Goal: Task Accomplishment & Management: Manage account settings

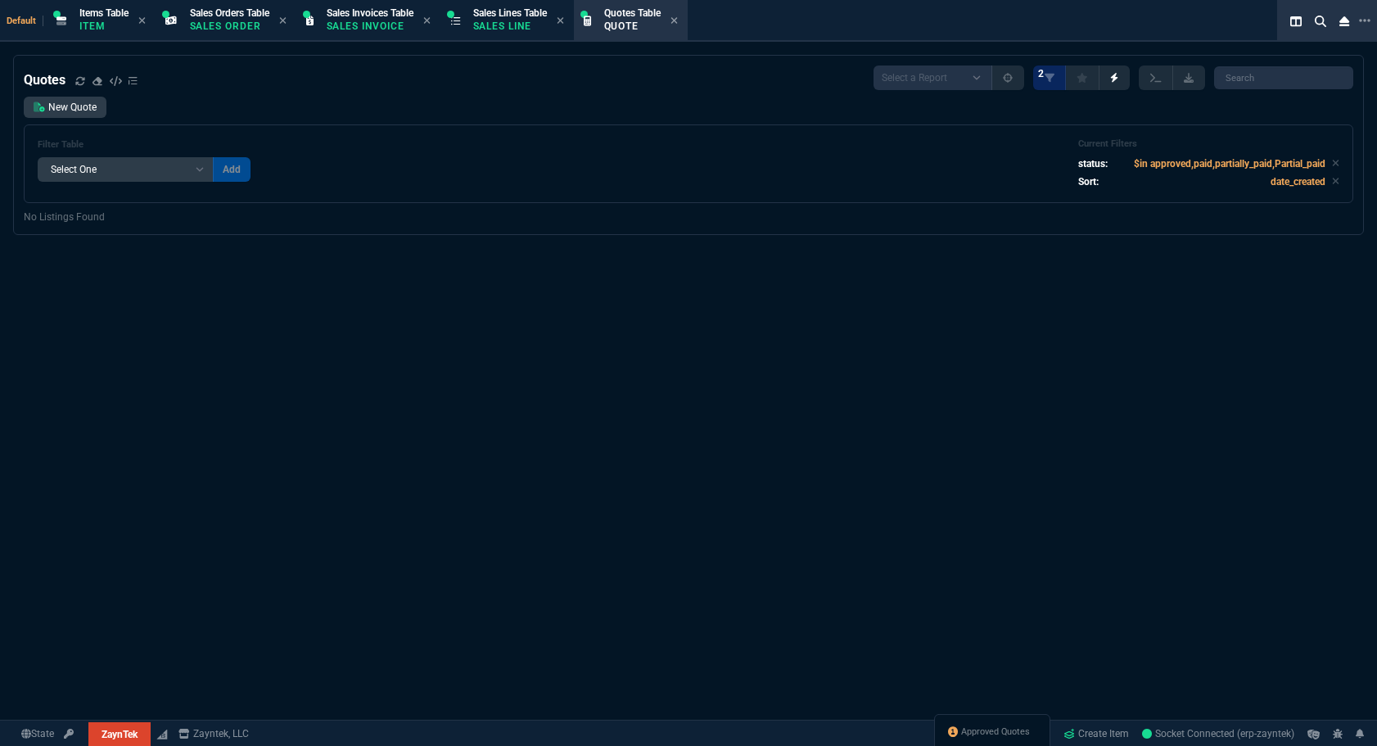
select select "12: [PERSON_NAME]"
select select
click at [977, 728] on span "Approved Quotes" at bounding box center [995, 731] width 69 height 13
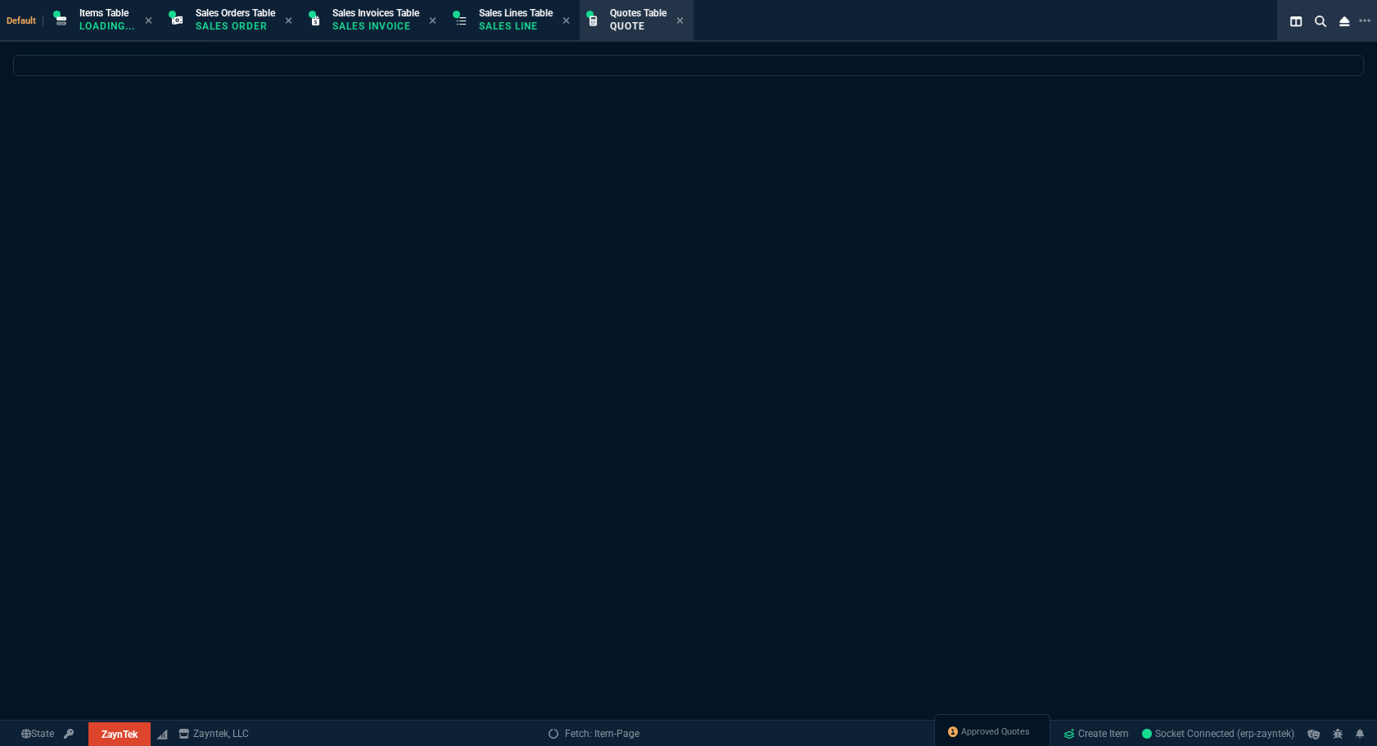
select select
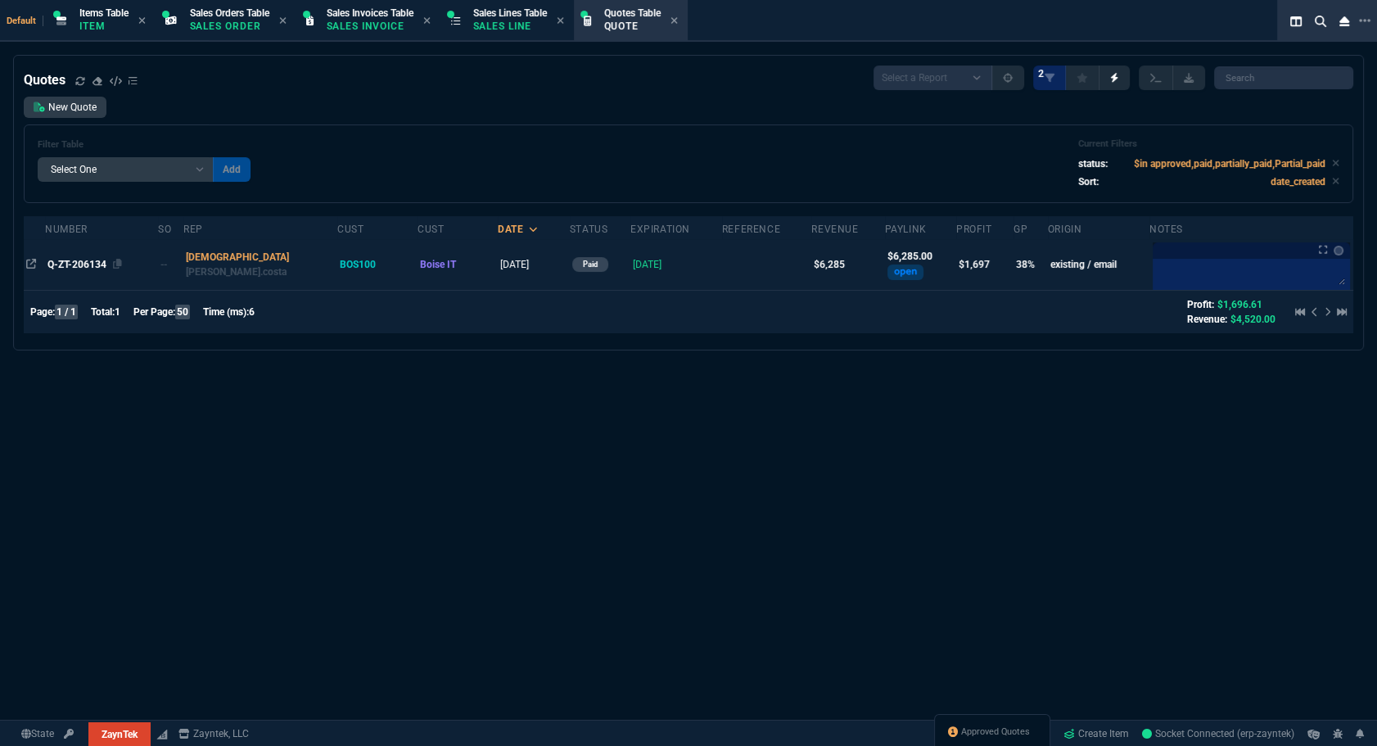
click at [82, 268] on span "Q-ZT-206134" at bounding box center [76, 264] width 59 height 11
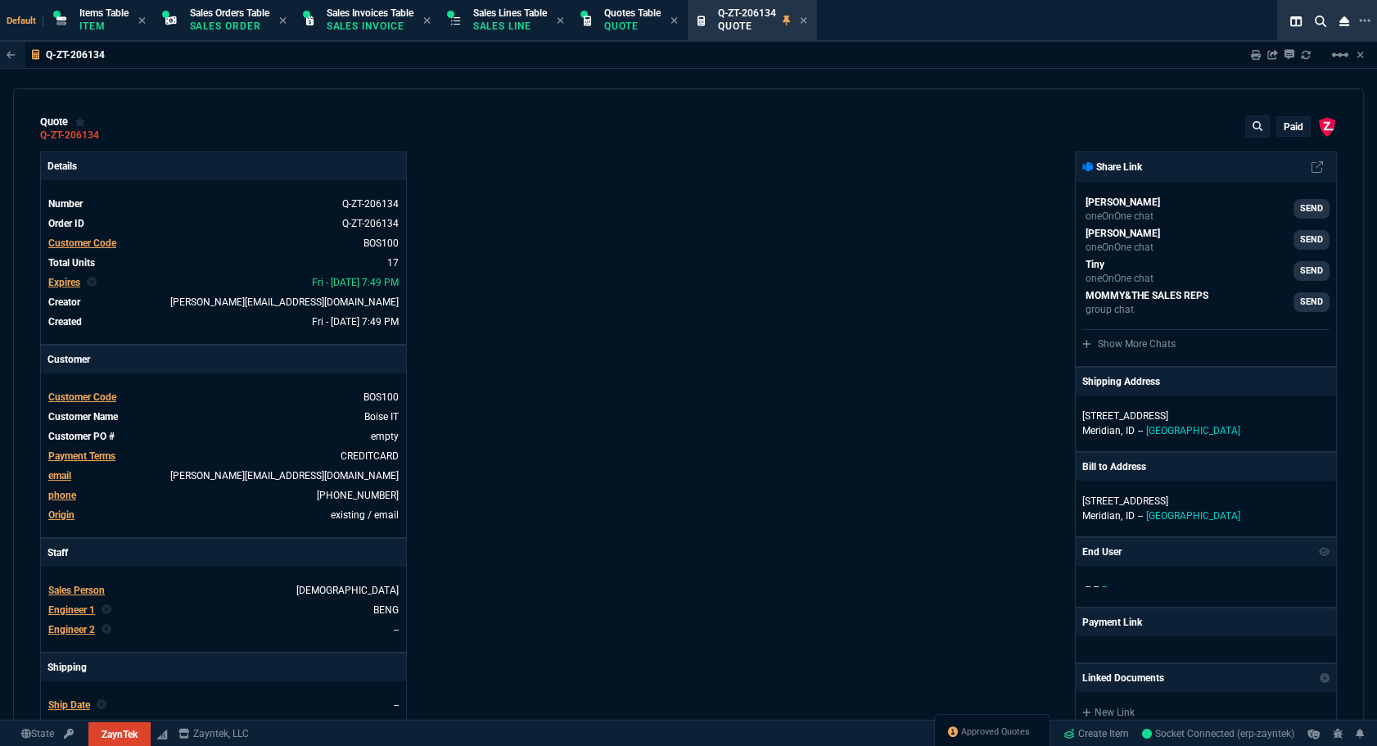
type input "20"
type input "295"
type input "60"
type input "595"
type input "44"
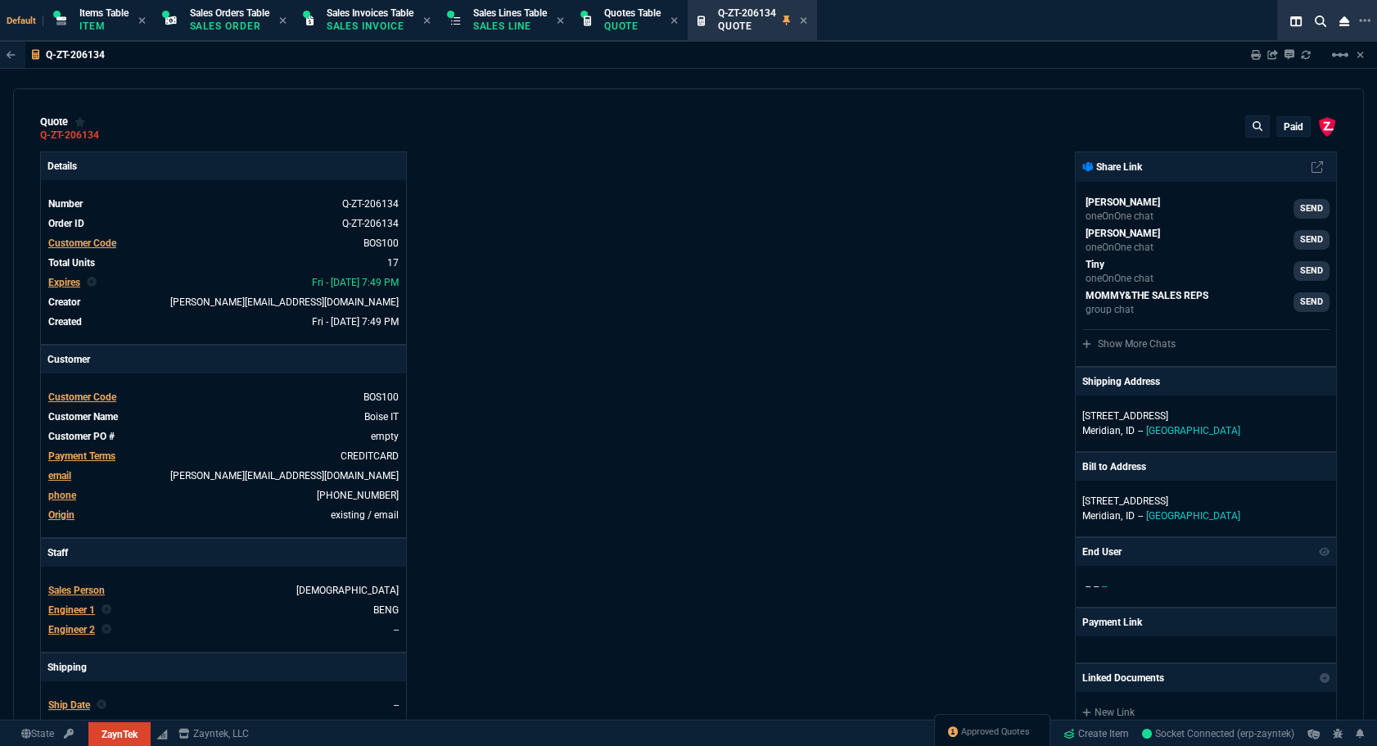
type input "174"
type input "62"
type input "165"
type input "38"
type input "80"
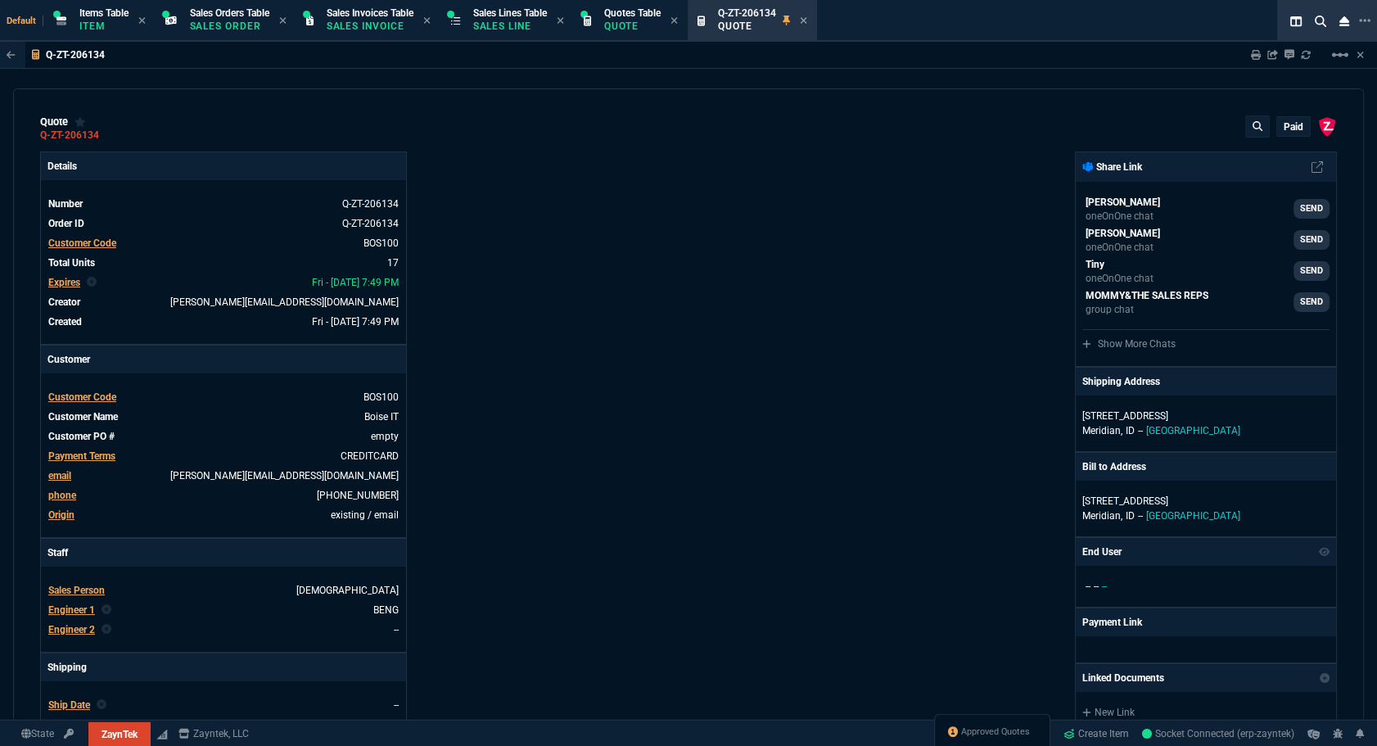
type input "14"
type input "50"
type input "60"
type input "295"
type input "55"
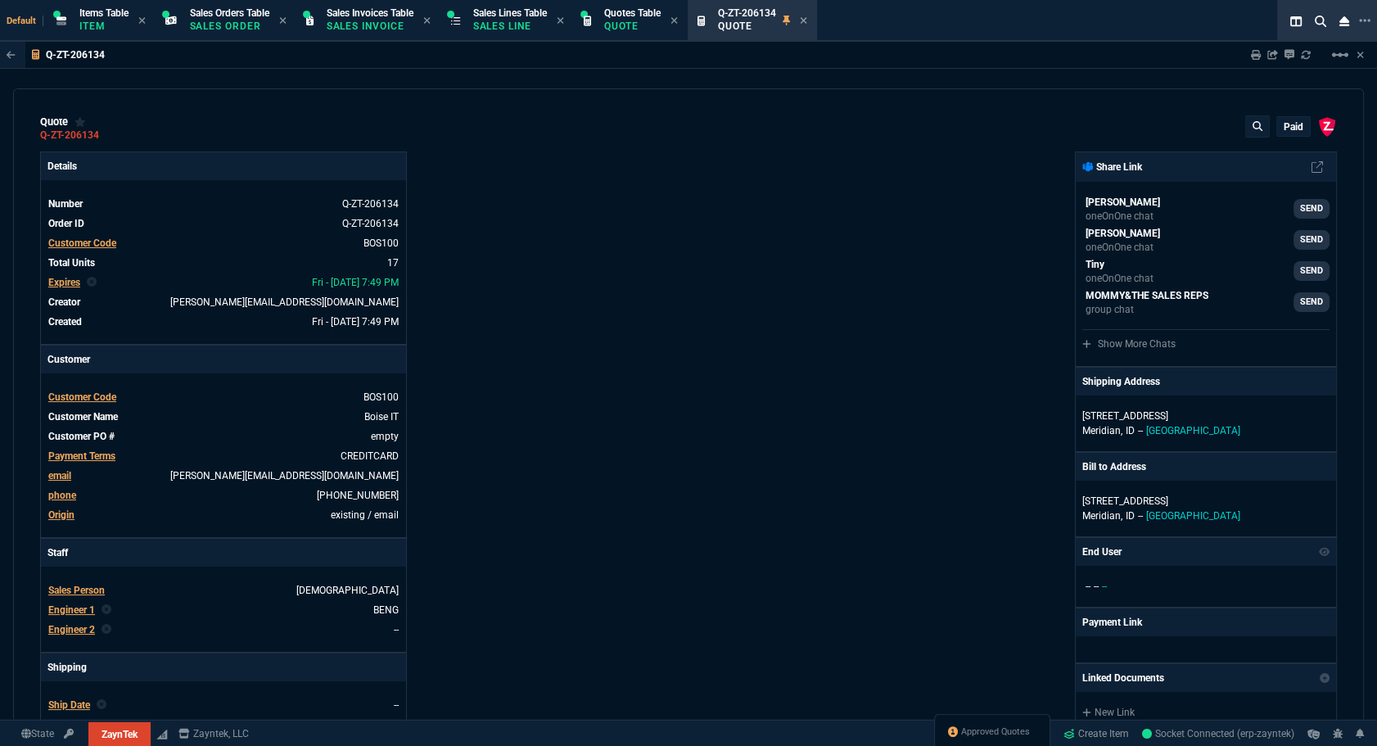
type input "60"
type input "76"
type input "65"
type input "52"
type input "65"
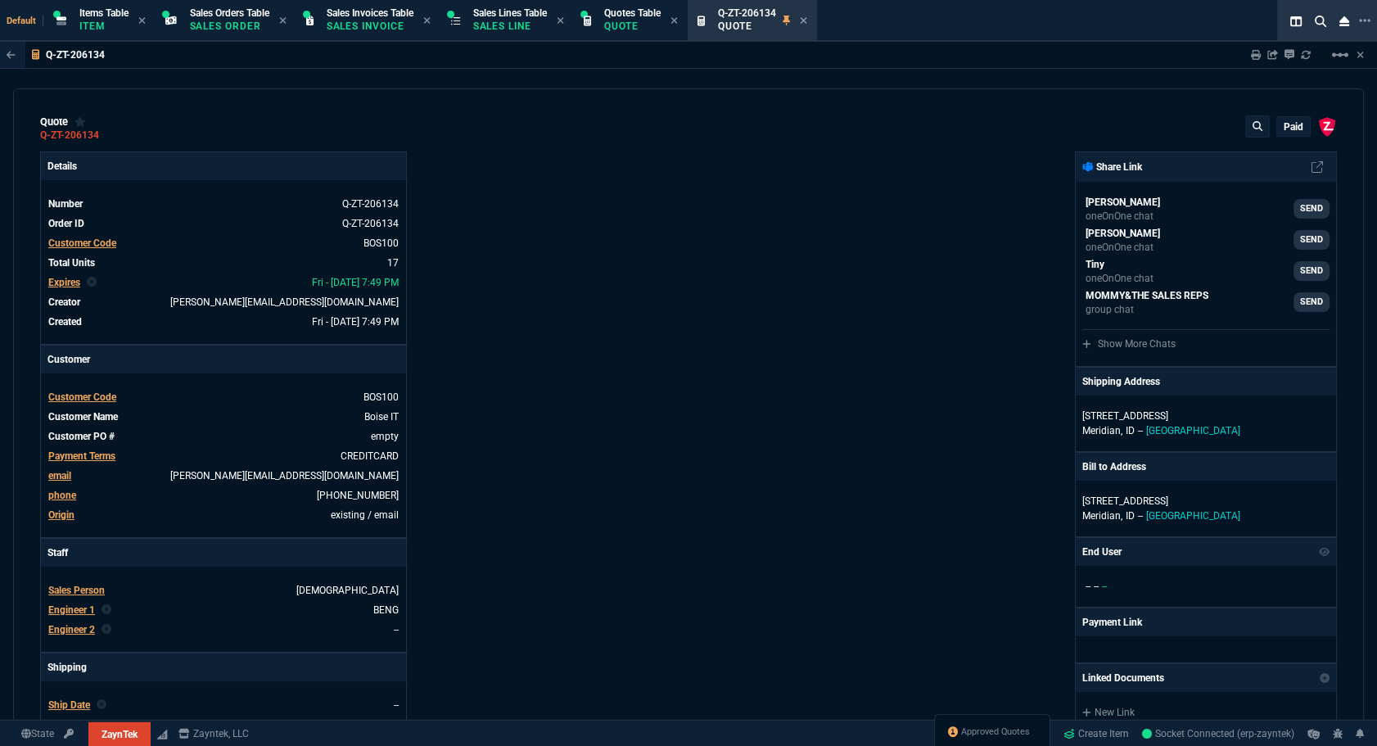
type input "0"
type input "50"
type input "29"
type input "84"
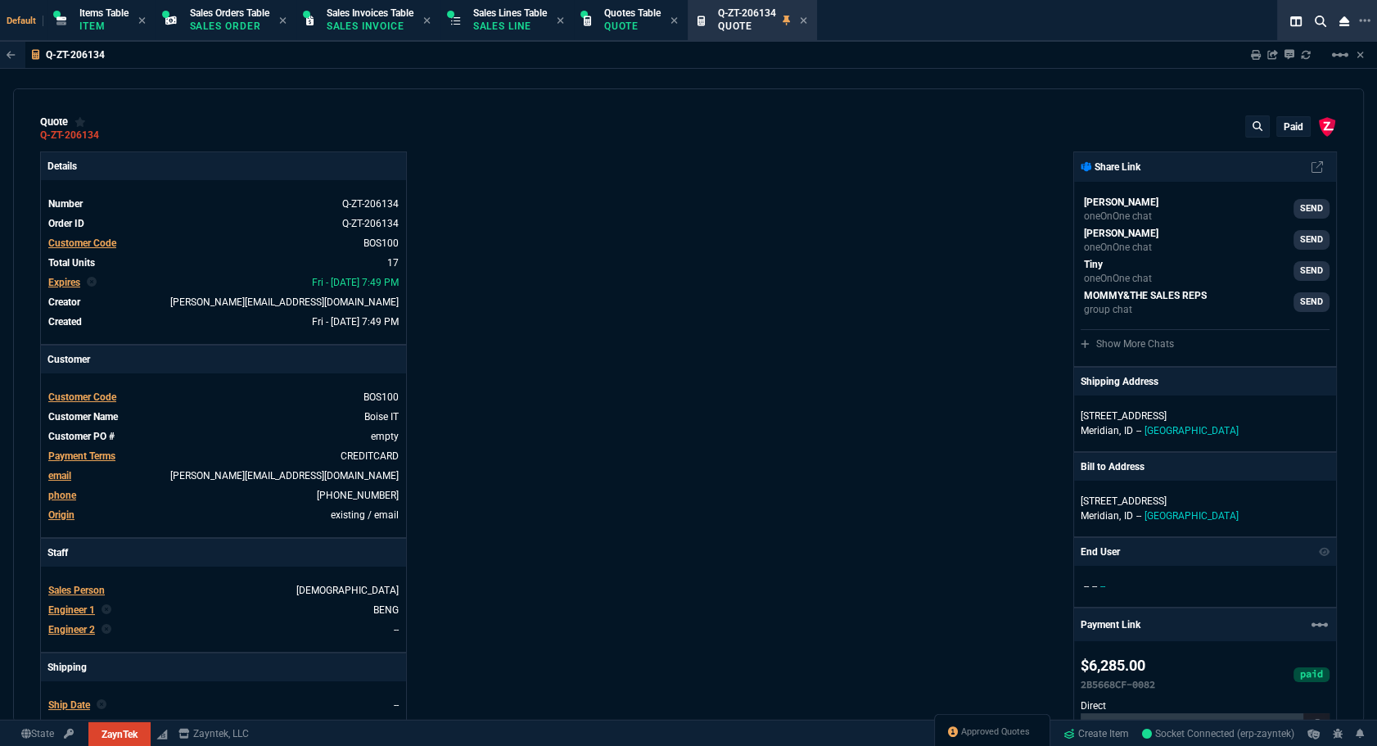
type input "34"
type input "71"
type input "78"
type input "81"
type input "53"
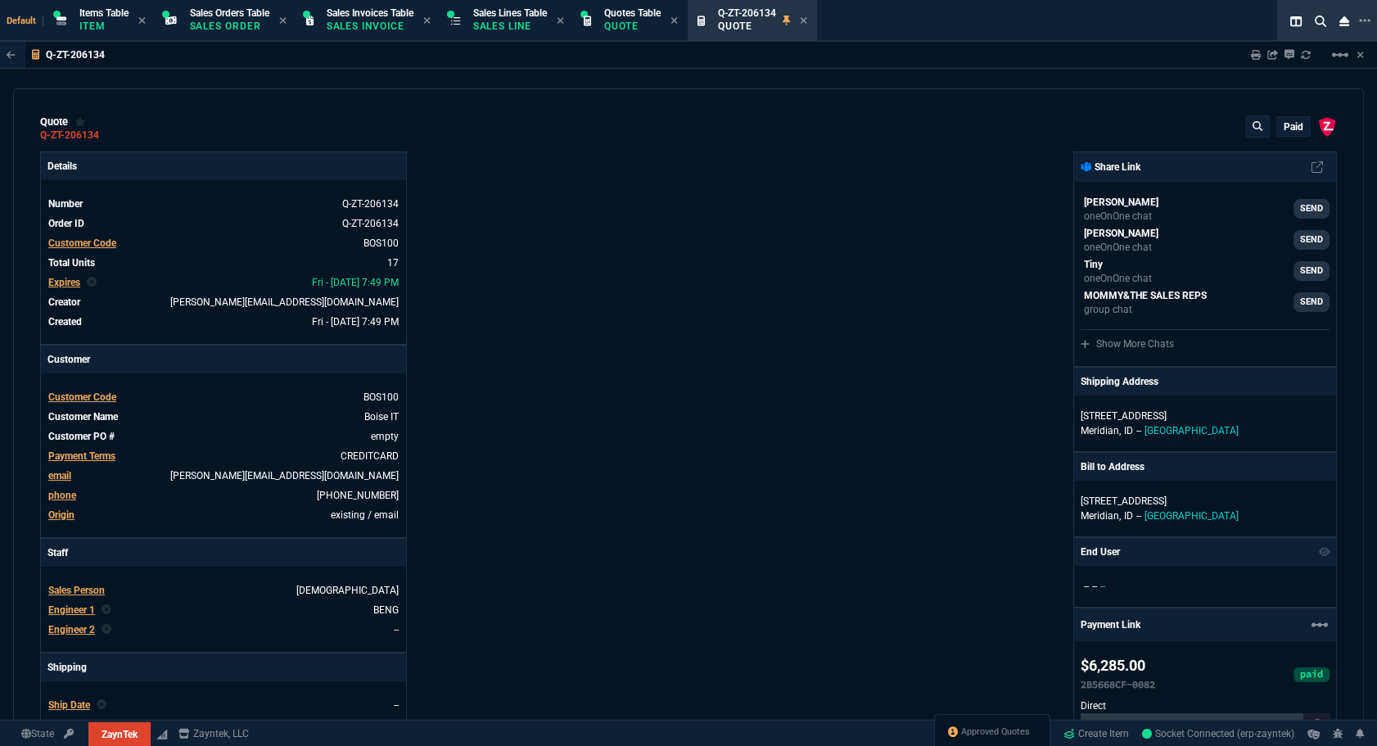
type input "22"
type input "76"
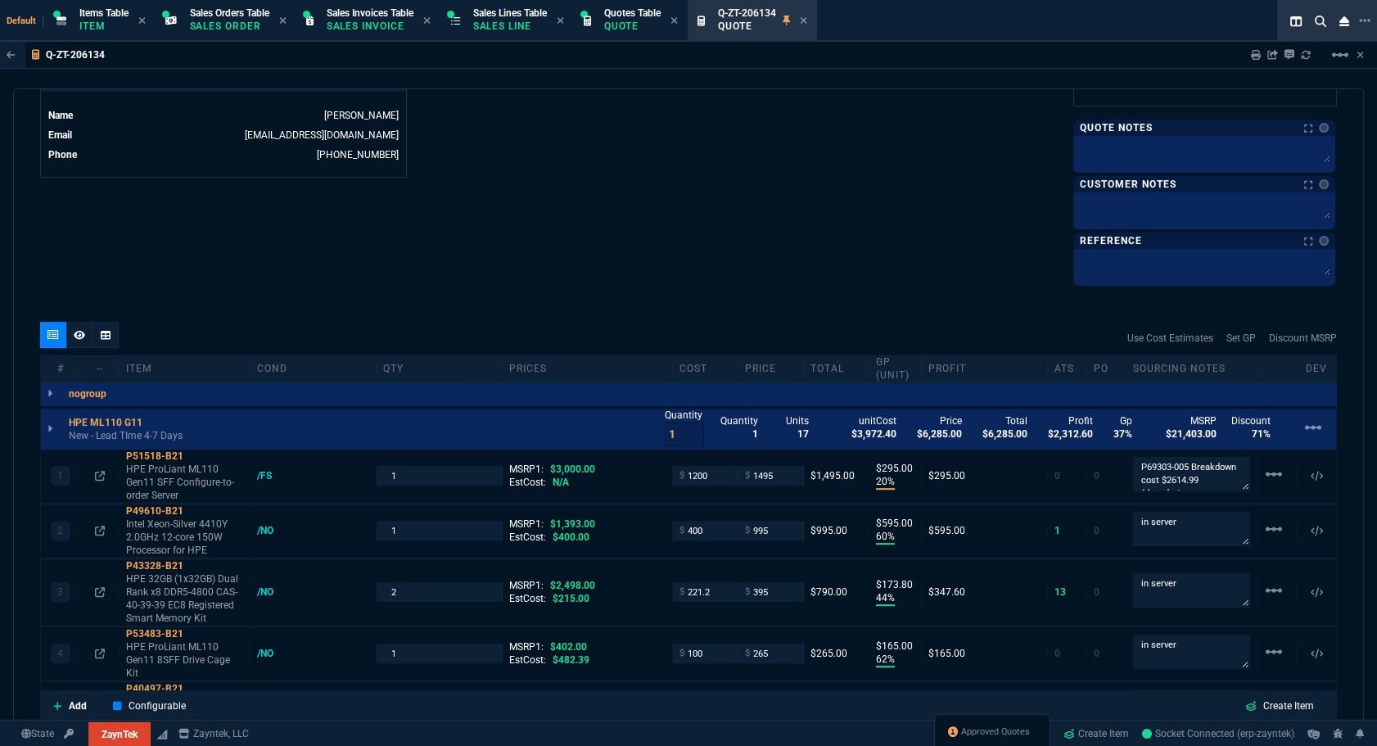
scroll to position [521, 0]
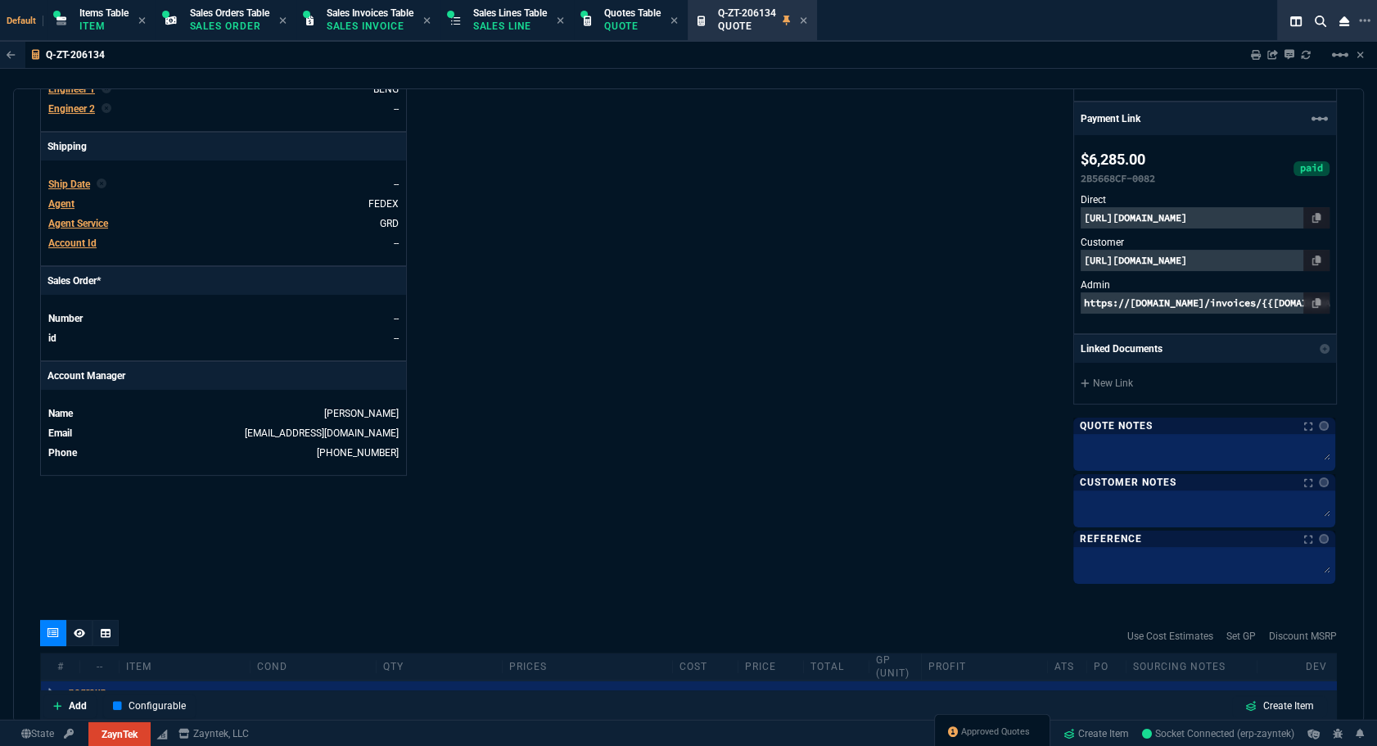
click at [65, 189] on div "Ship Date" at bounding box center [69, 184] width 42 height 15
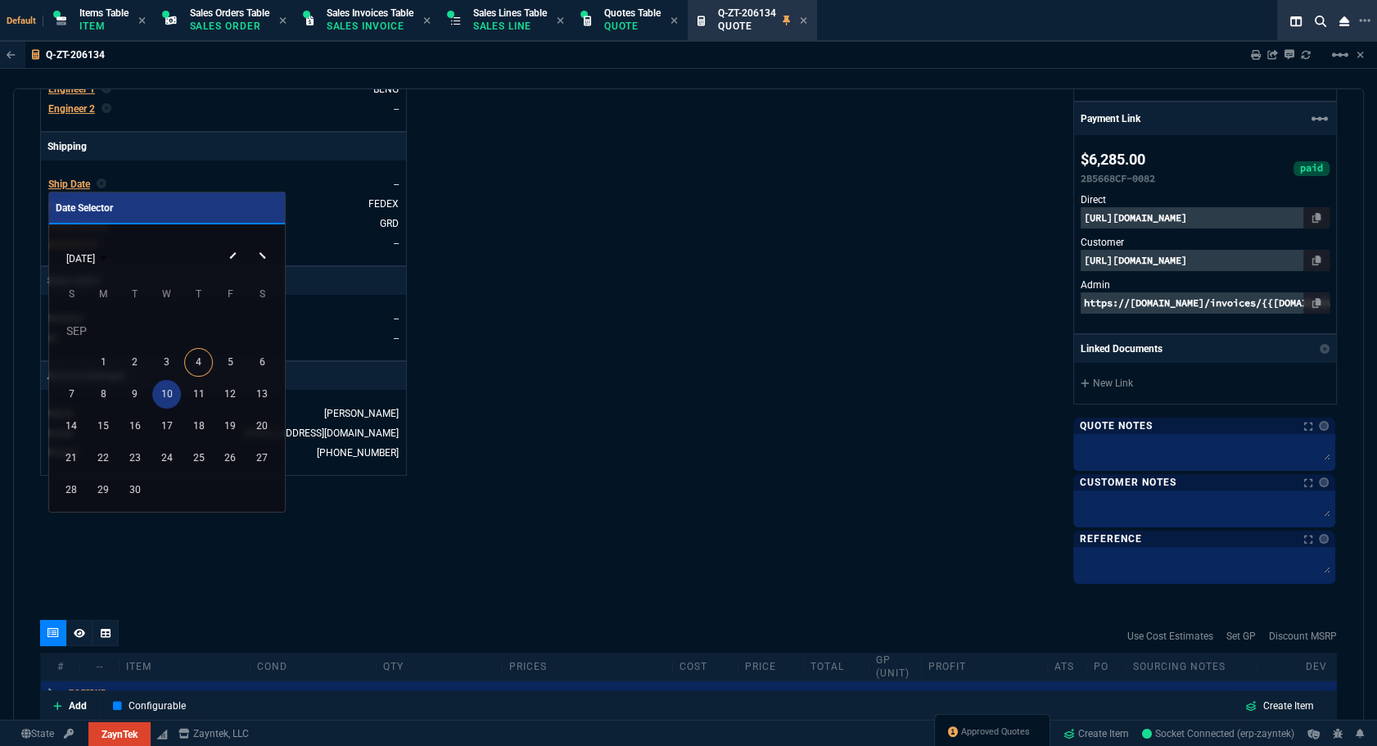
click at [156, 391] on div "10" at bounding box center [166, 394] width 29 height 29
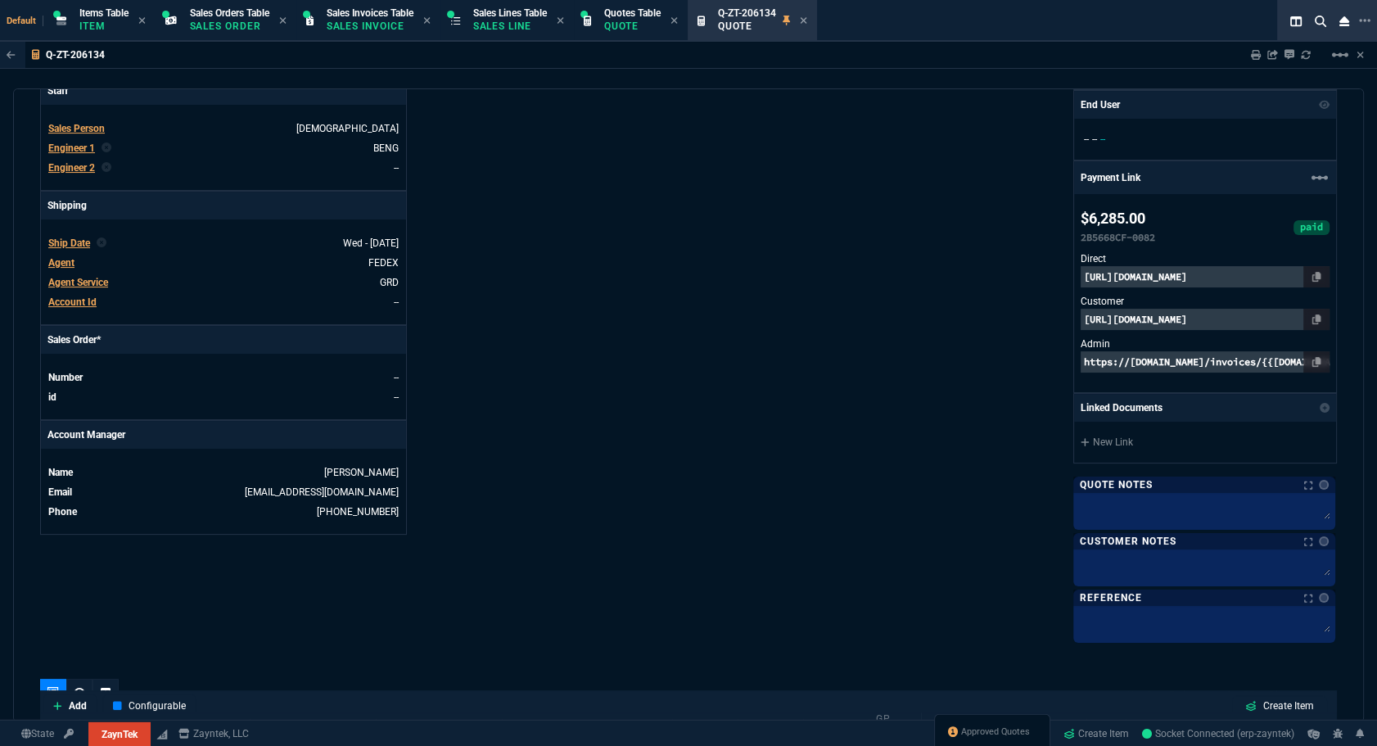
click at [628, 404] on div "Details Number Q-ZT-206134 Order ID Q-ZT-206134 Customer Code BOS100 Total Unit…" at bounding box center [364, 165] width 648 height 950
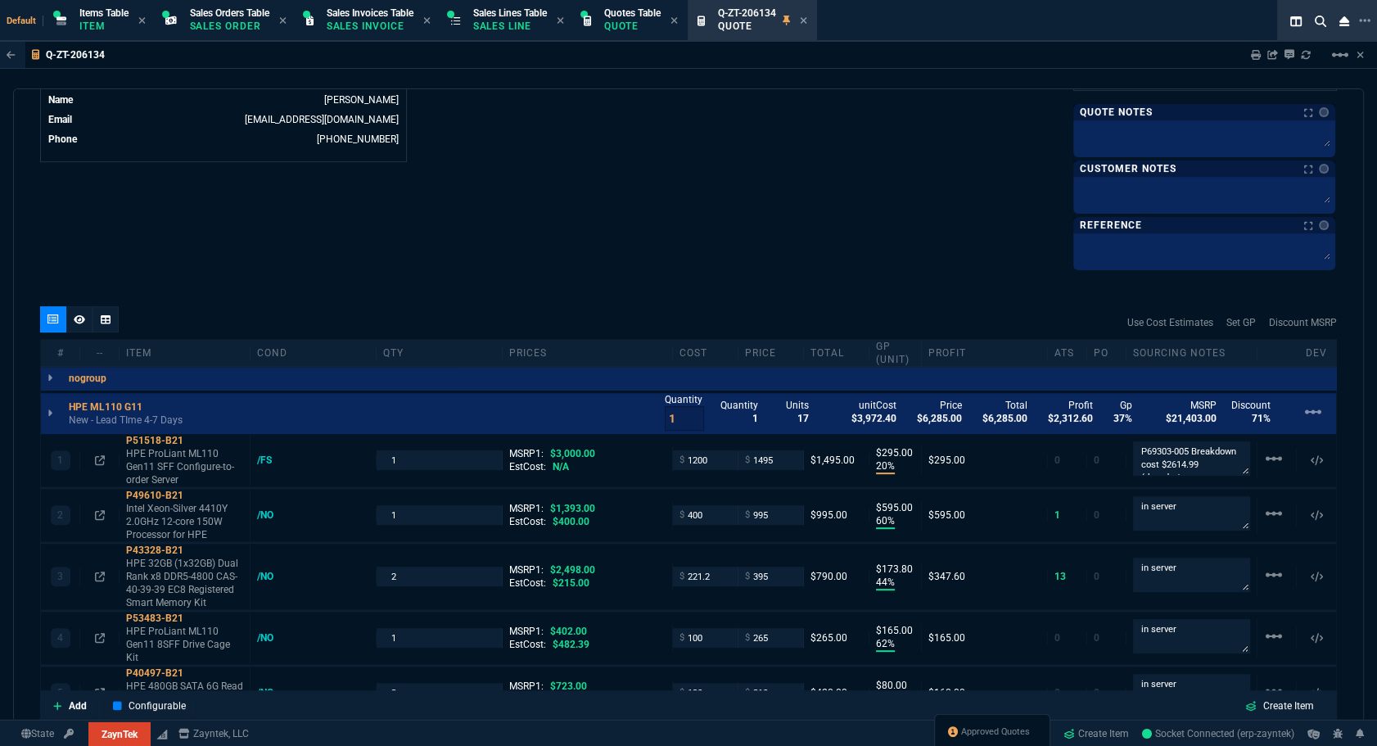
scroll to position [1406, 0]
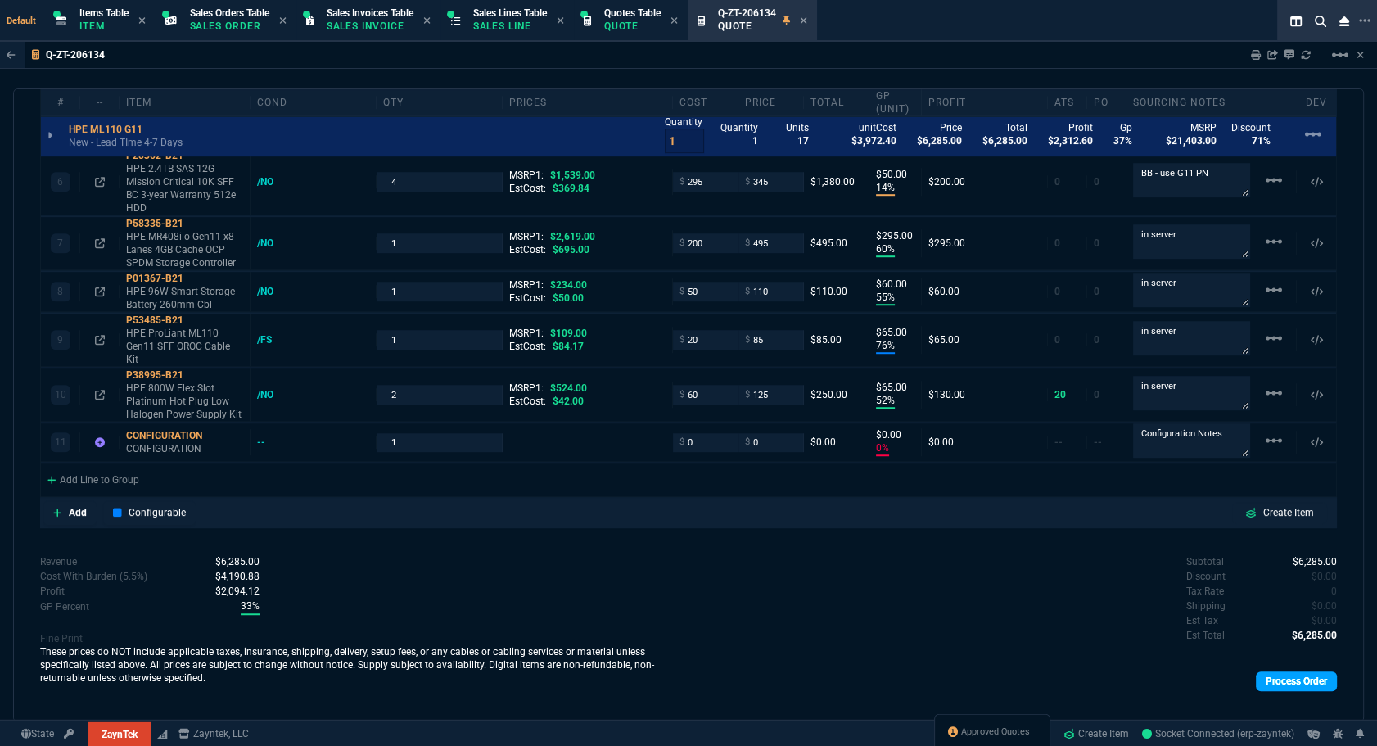
click at [1304, 671] on link "Process Order" at bounding box center [1296, 681] width 81 height 20
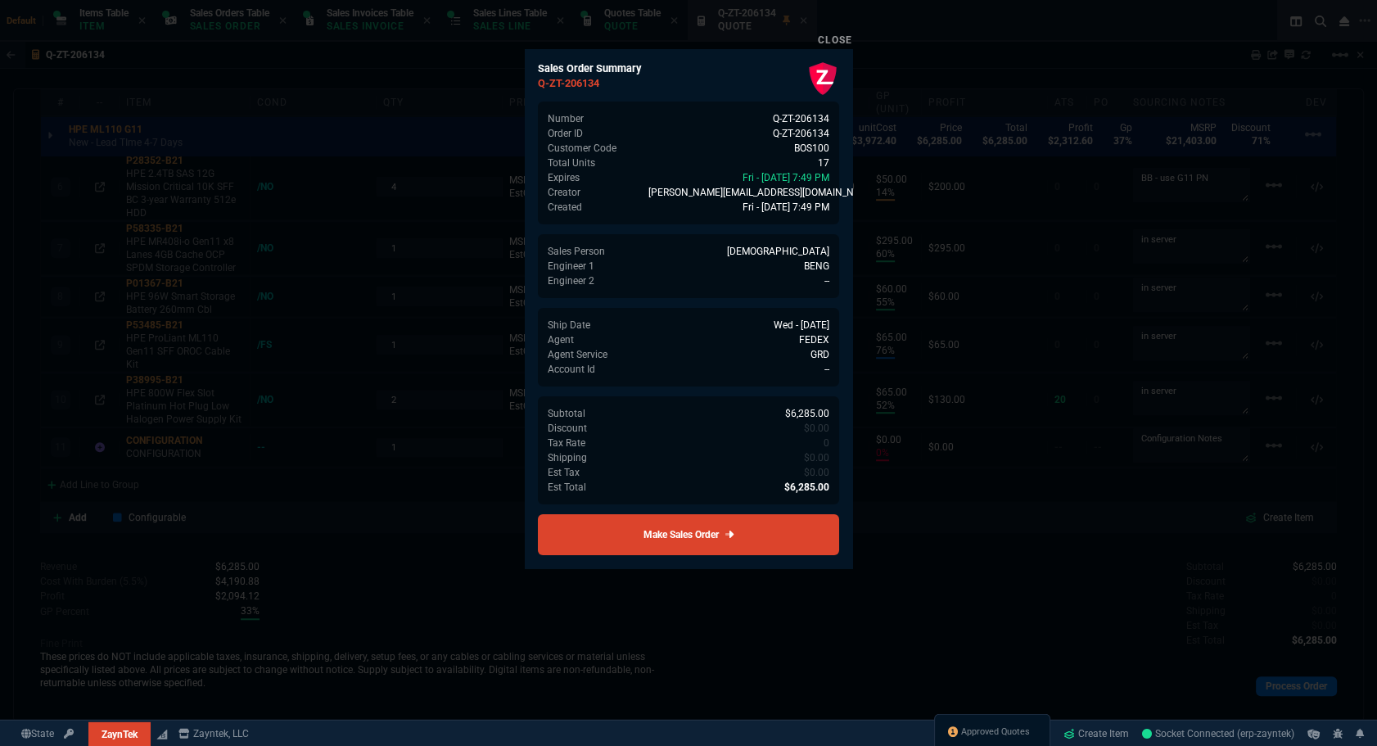
scroll to position [1411, 0]
click at [665, 535] on link "Make Sales Order" at bounding box center [688, 534] width 301 height 41
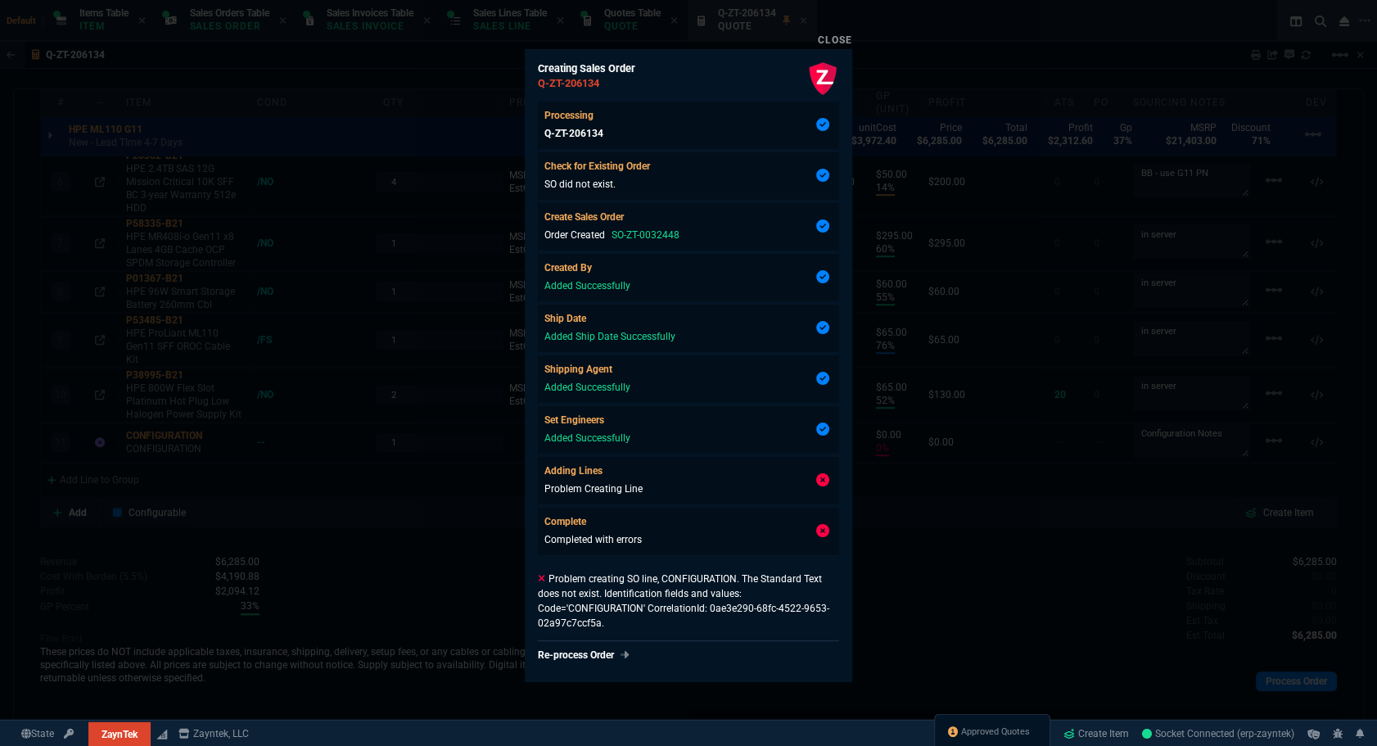
type input "20"
type input "295"
type input "60"
type input "595"
type input "44"
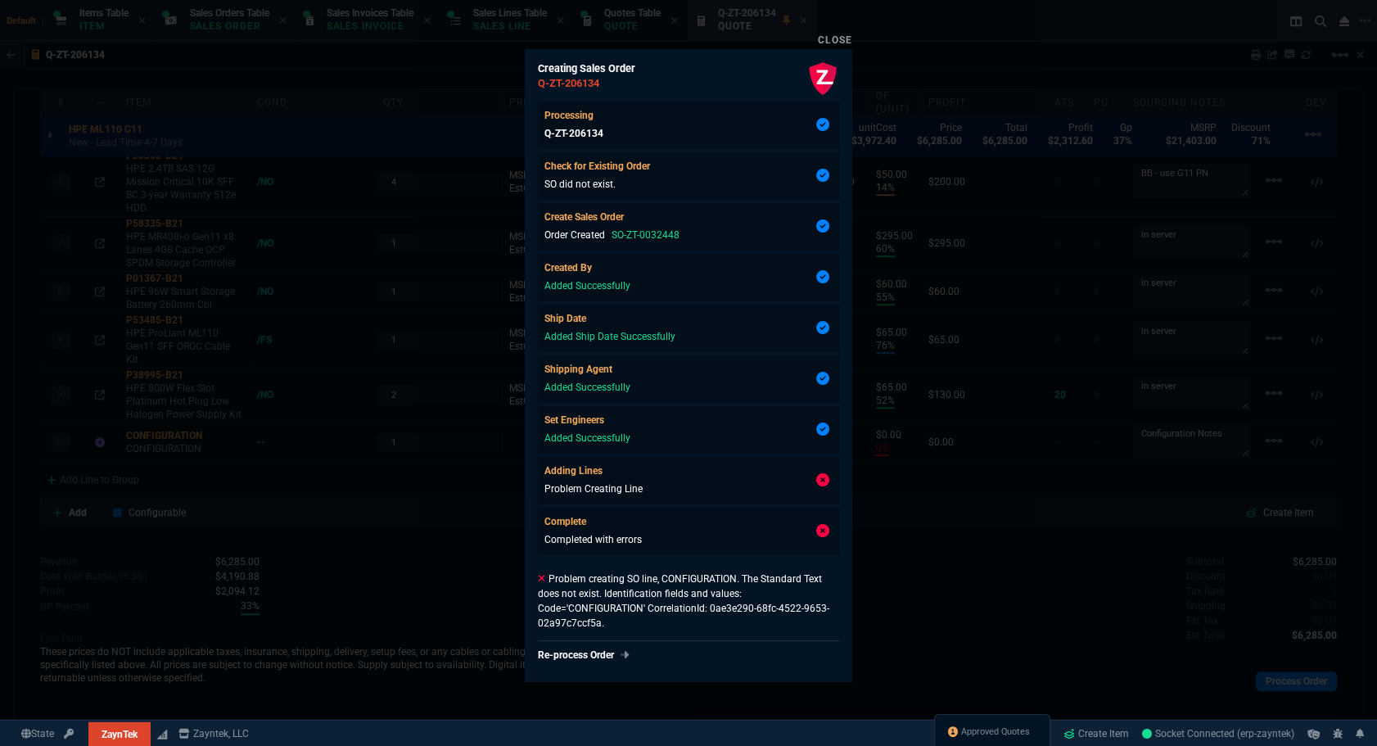
type input "174"
type input "62"
type input "165"
type input "38"
type input "80"
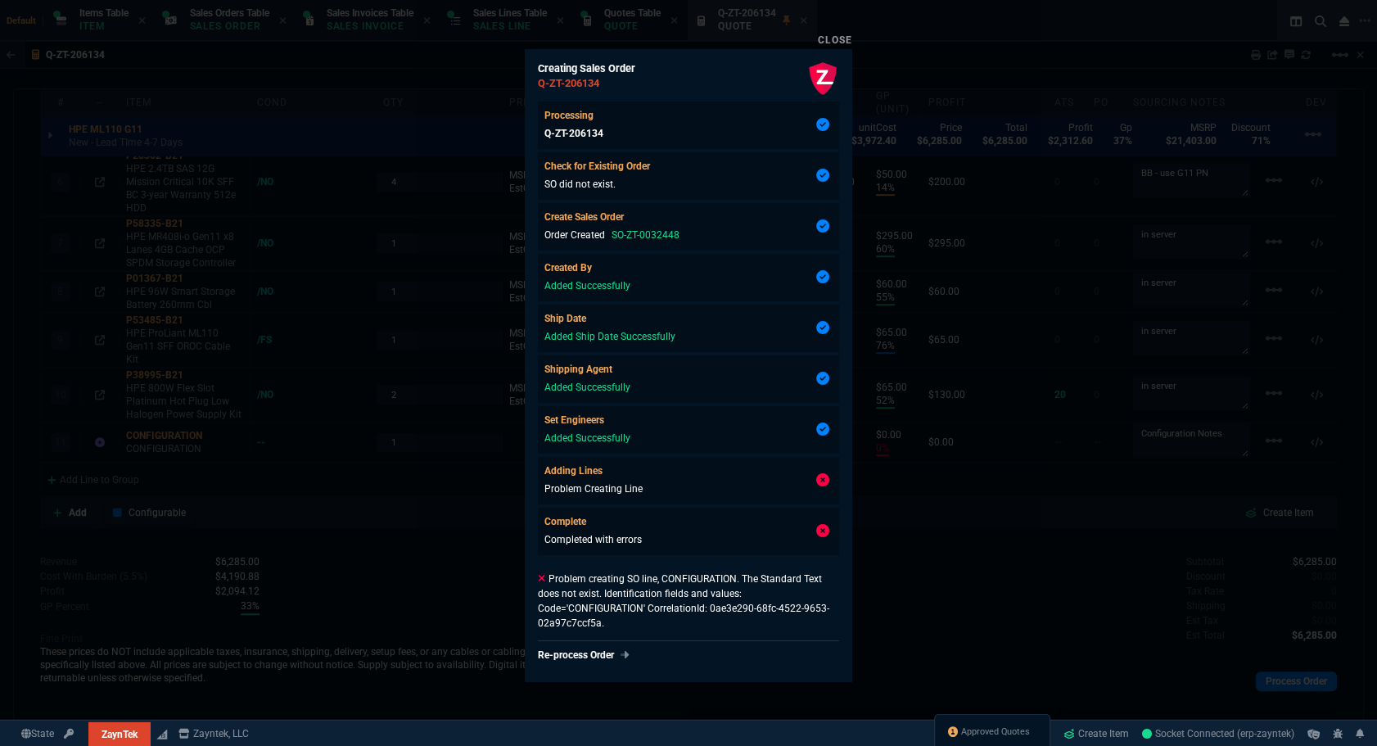
type input "14"
type input "50"
type input "60"
type input "295"
type input "55"
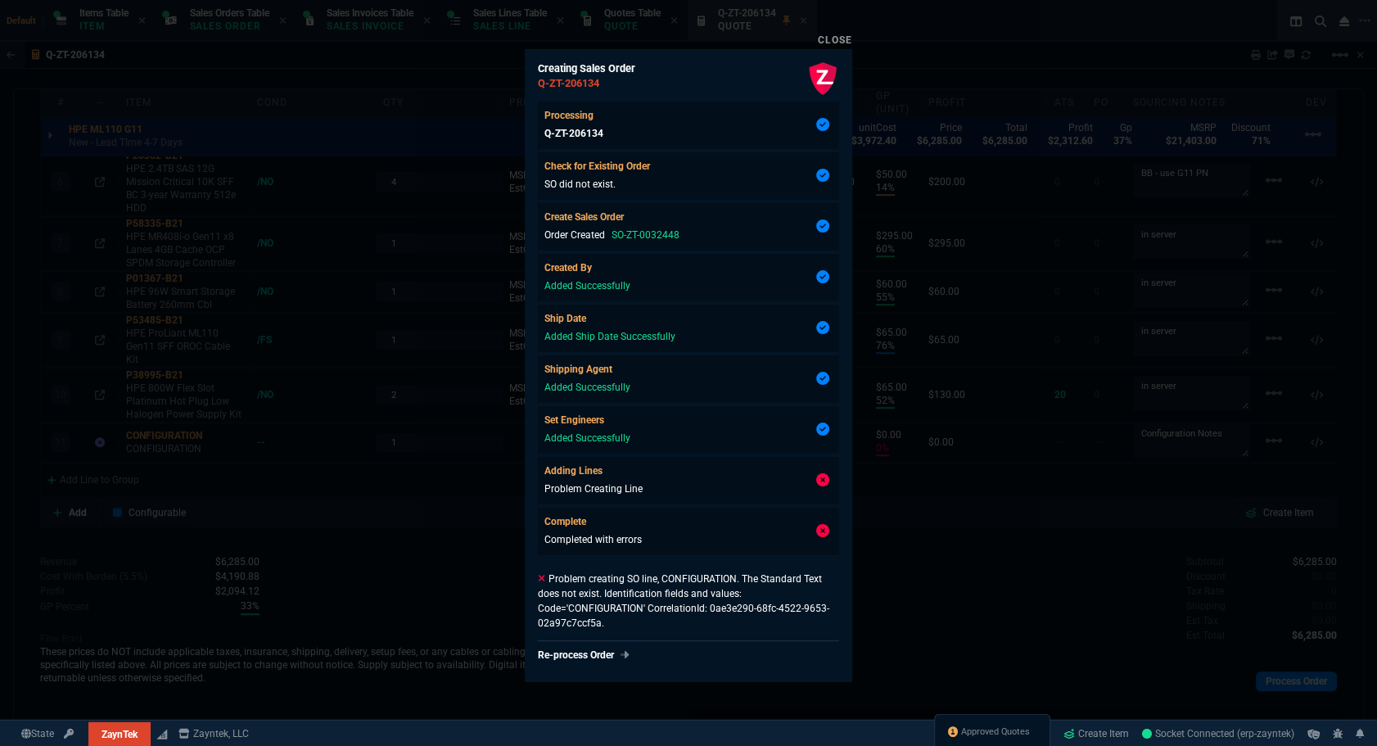
type input "60"
type input "76"
type input "65"
type input "52"
type input "65"
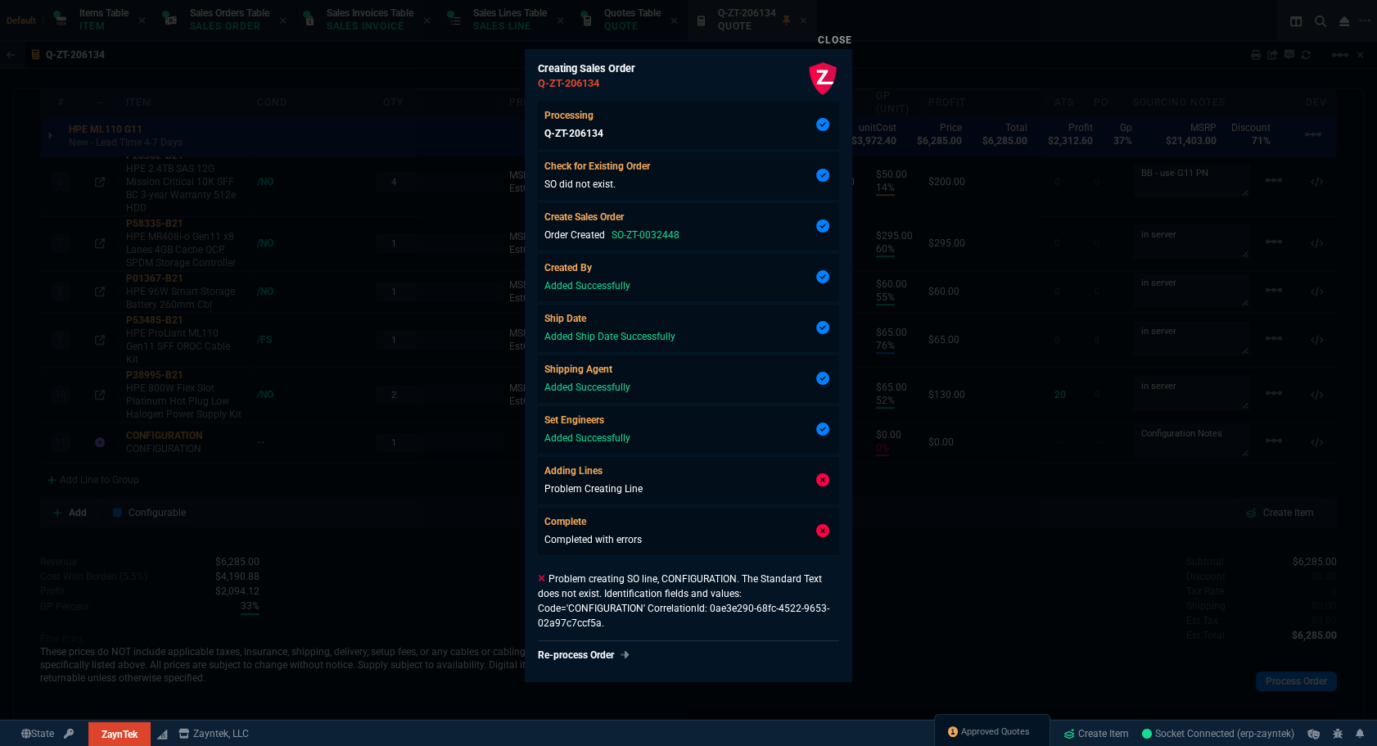
type input "0"
type input "50"
type input "29"
type input "84"
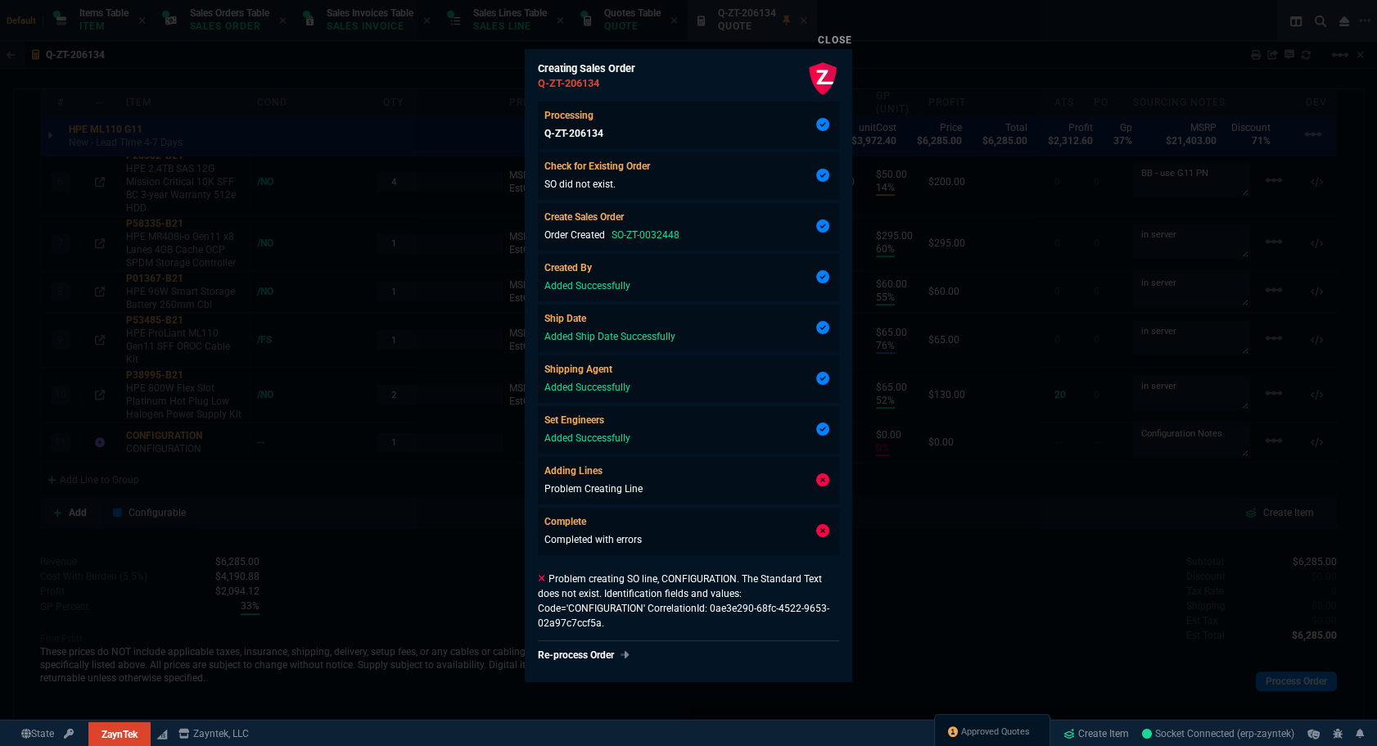
type input "34"
type input "71"
type input "78"
type input "81"
type input "53"
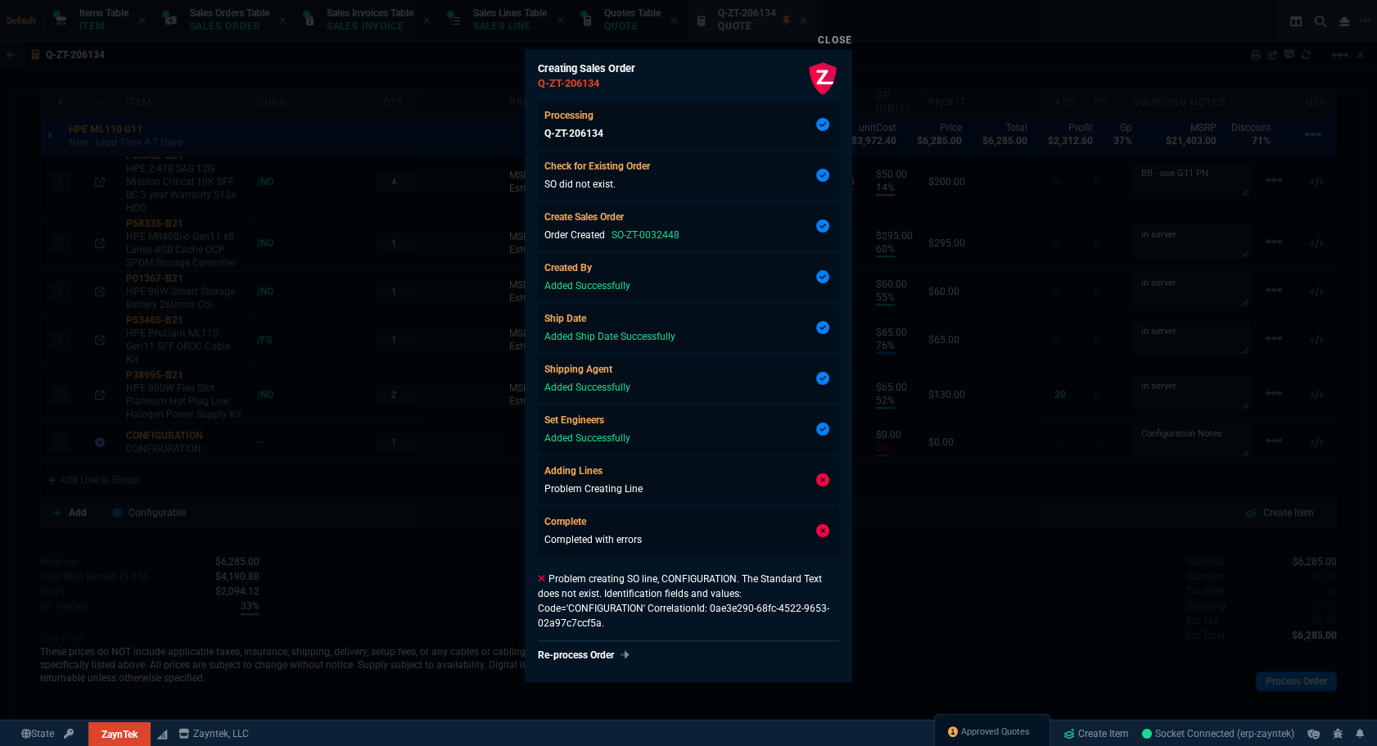
type input "22"
type input "76"
click at [920, 562] on div at bounding box center [688, 373] width 1377 height 746
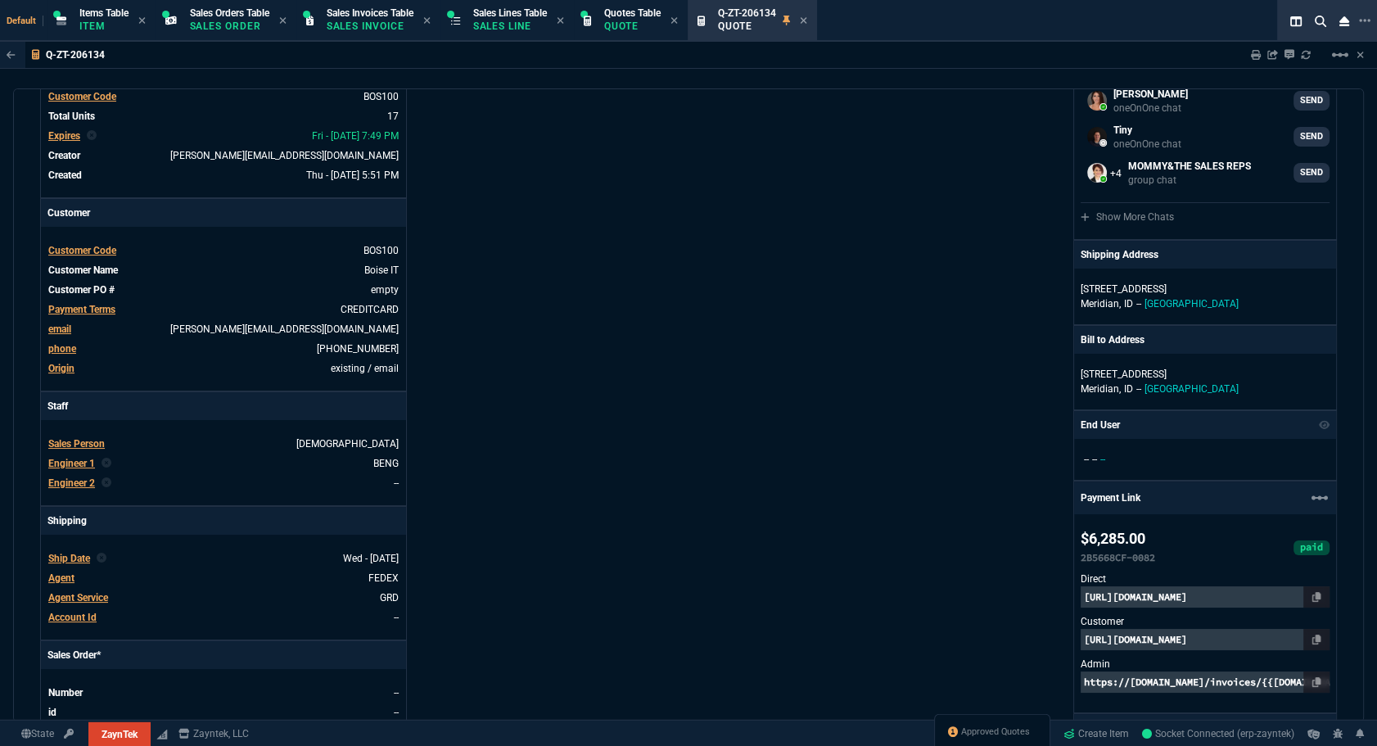
scroll to position [0, 0]
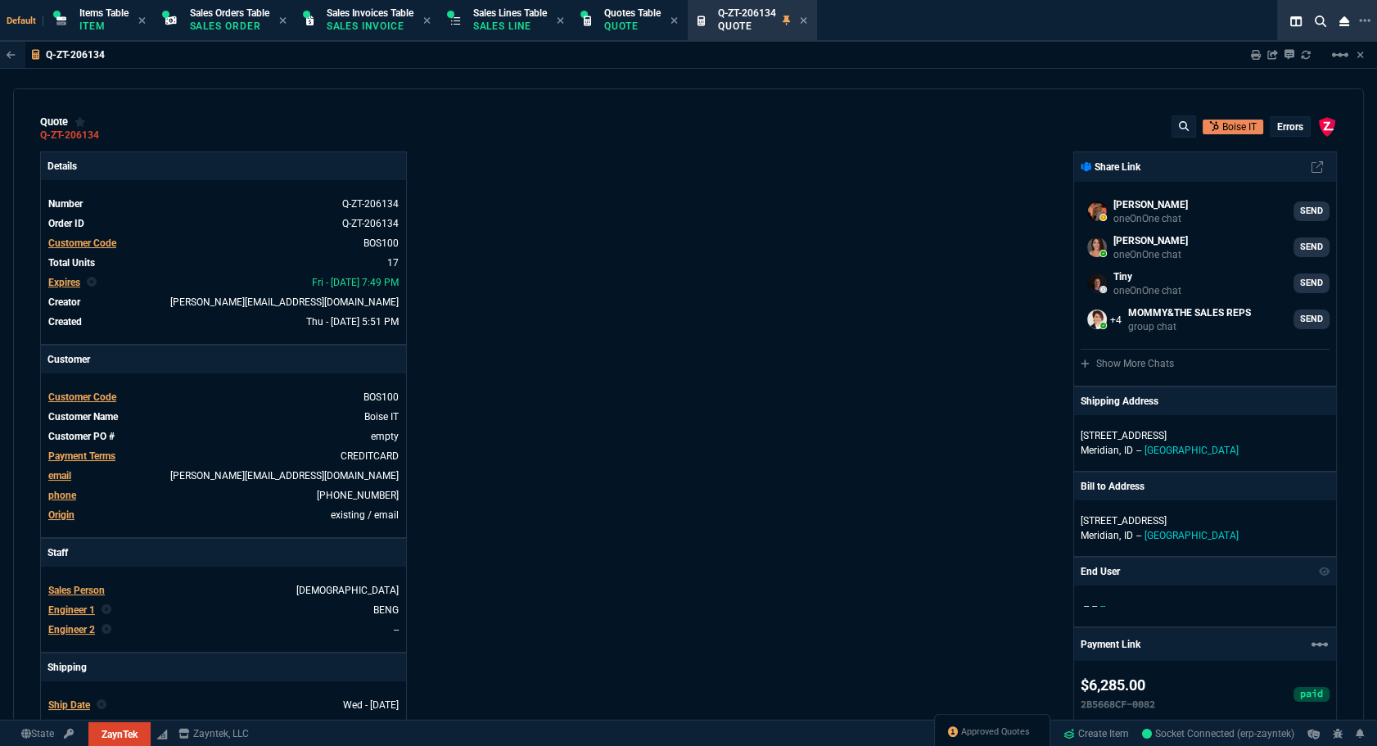
click at [1284, 135] on div "errors" at bounding box center [1289, 126] width 39 height 19
click at [1278, 131] on p "errors" at bounding box center [1290, 126] width 26 height 13
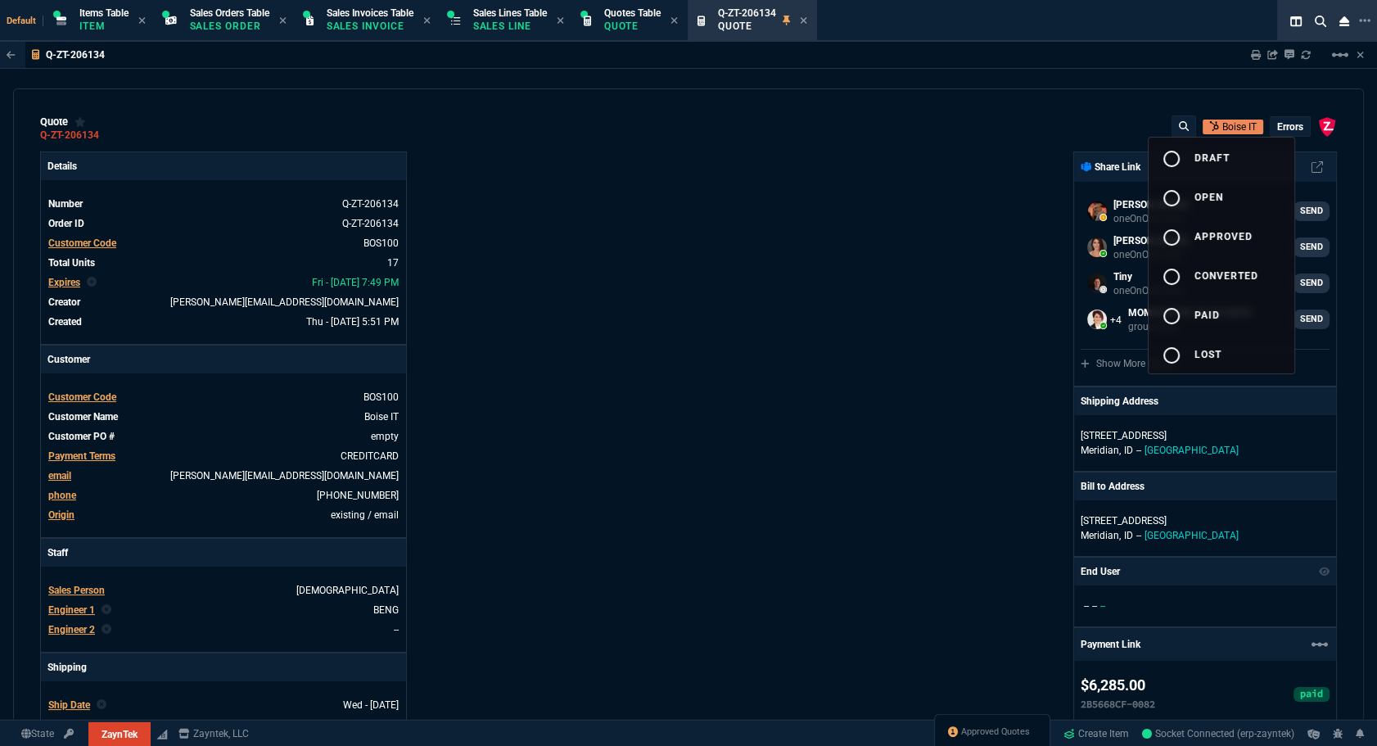
click at [1255, 150] on button "radio_button_unchecked draft" at bounding box center [1221, 157] width 146 height 39
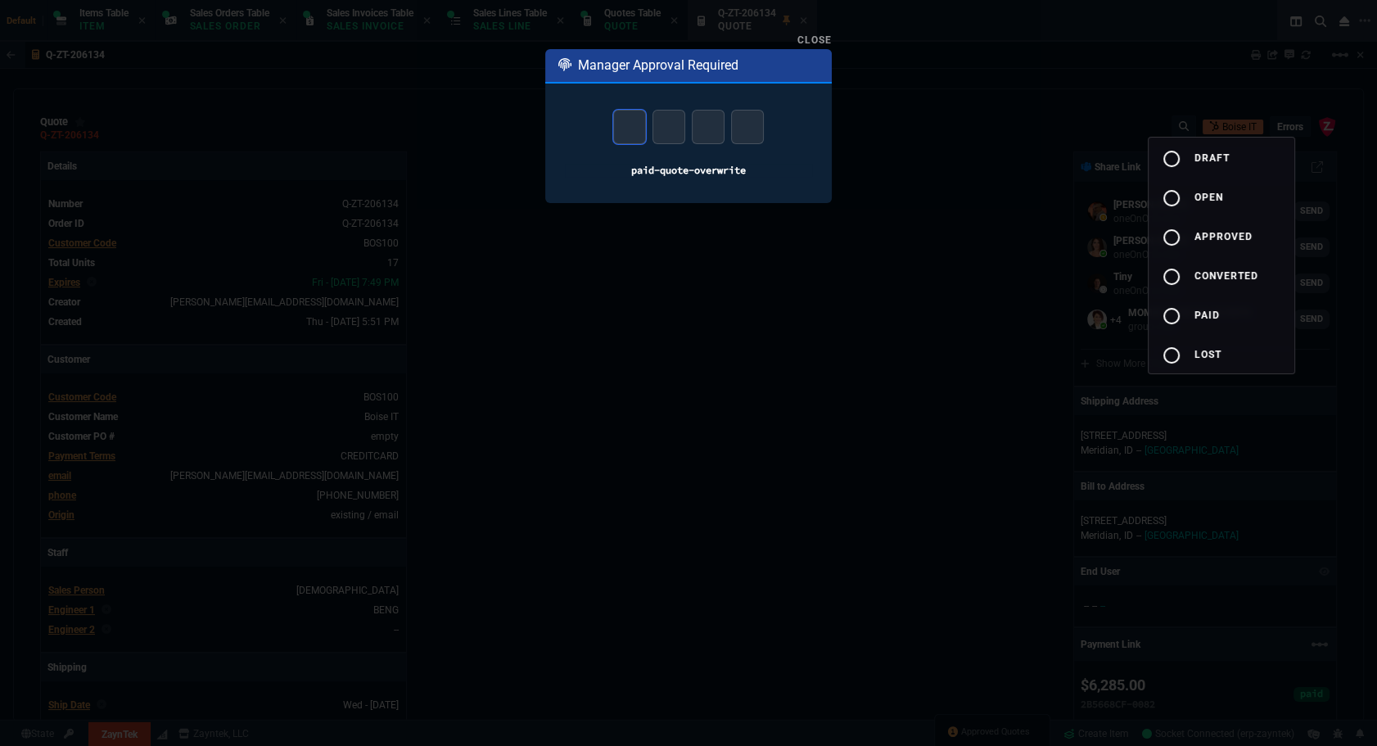
type input "9"
type input "2"
type input "6"
type input "1"
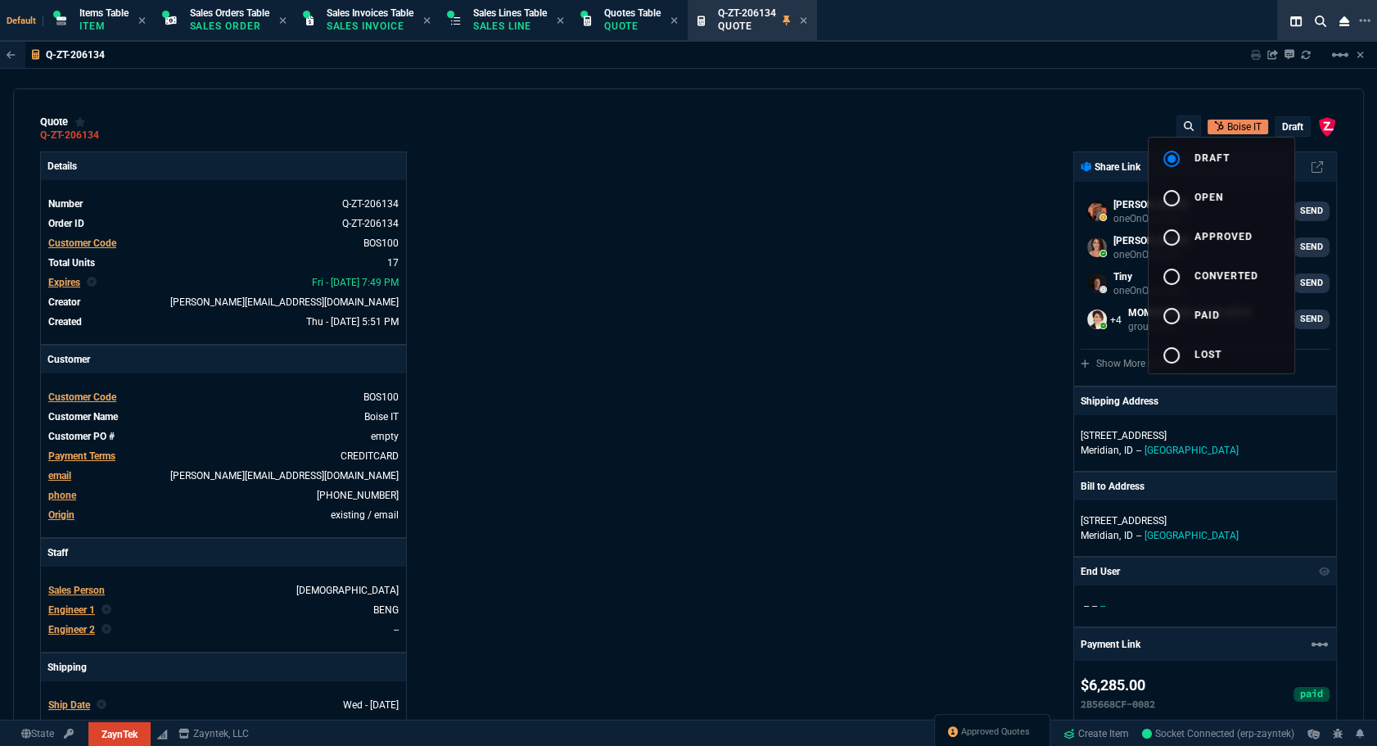
type input "20"
type input "295"
type input "60"
type input "595"
type input "44"
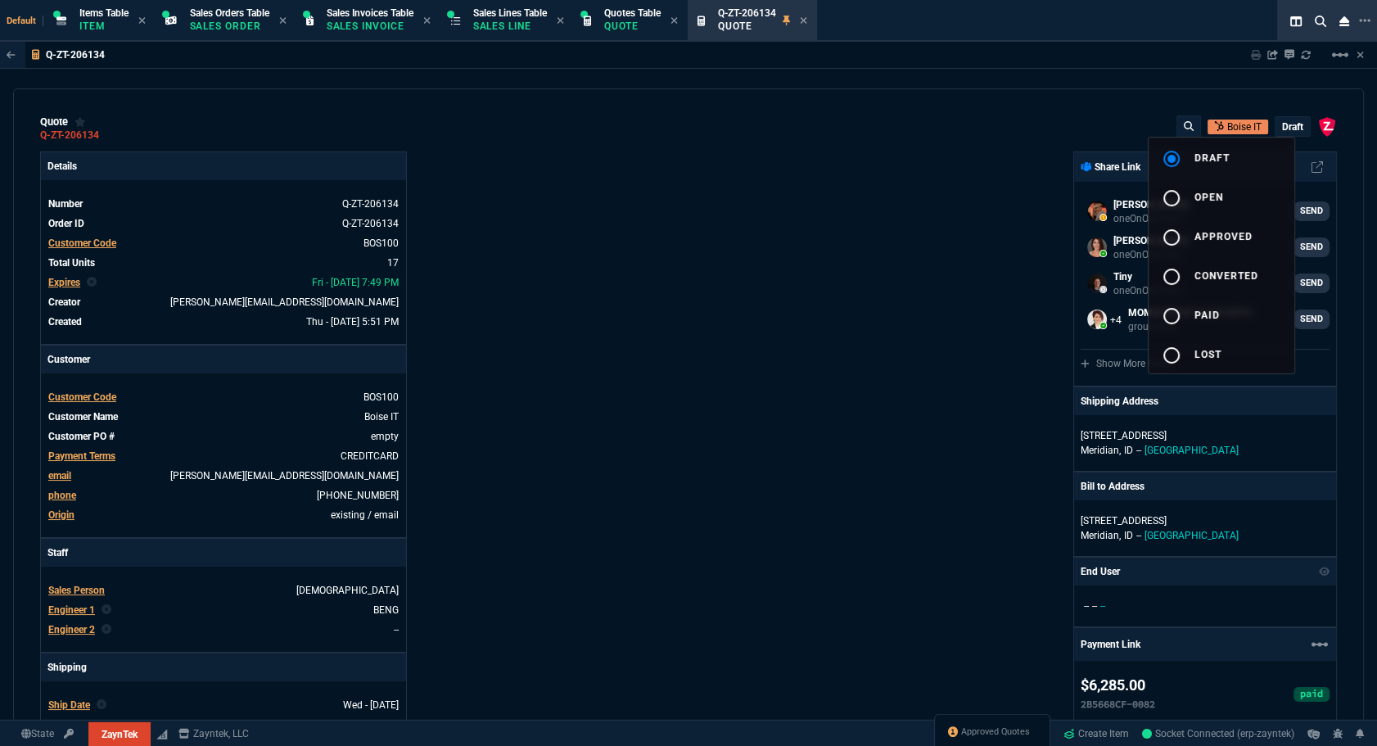
type input "174"
type input "62"
type input "165"
type input "38"
type input "80"
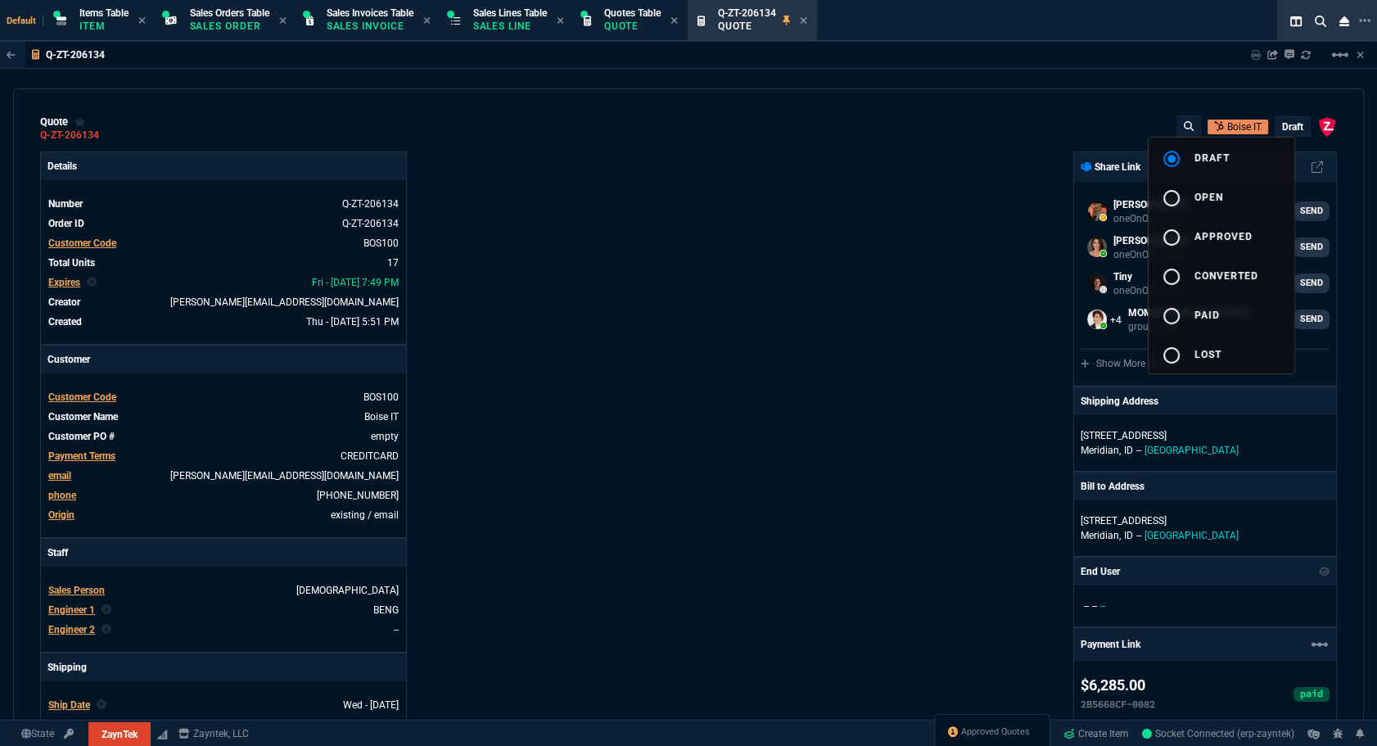
type input "14"
type input "50"
type input "60"
type input "295"
type input "55"
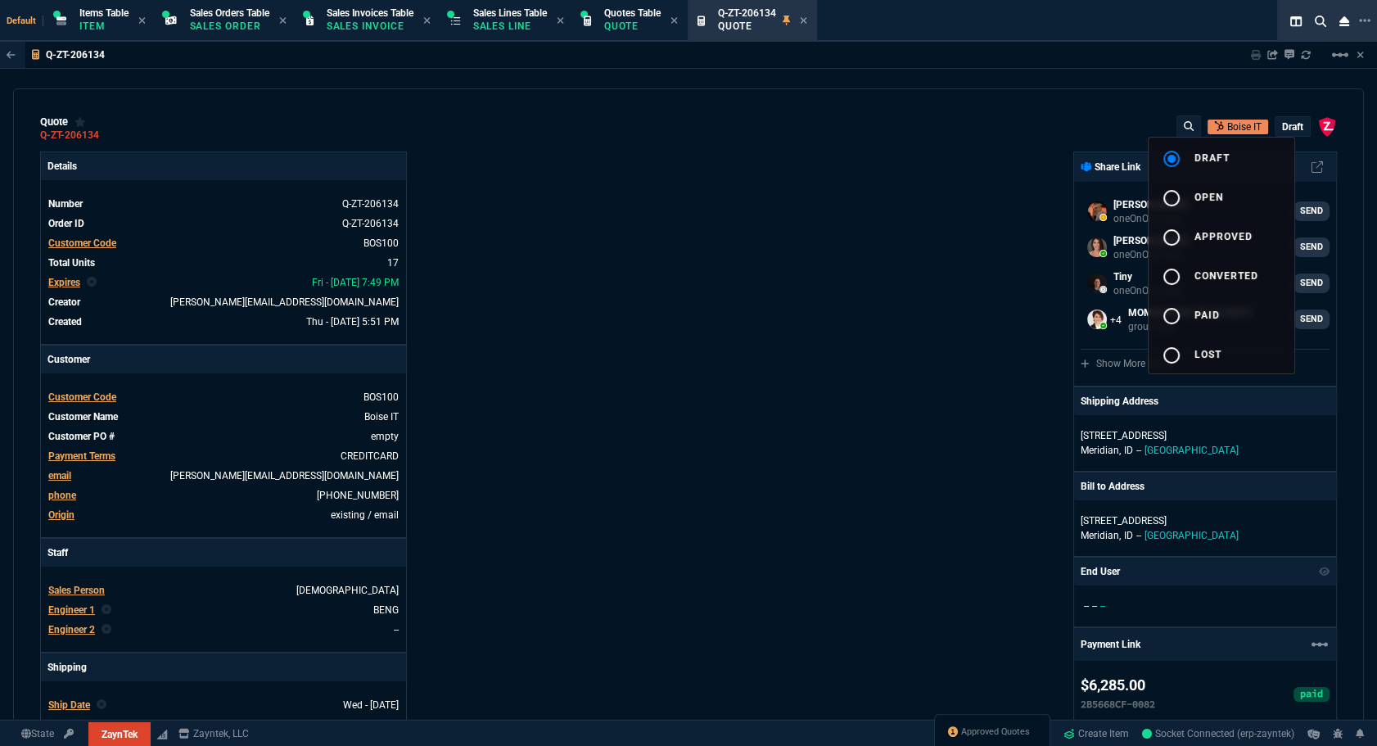
type input "60"
type input "76"
type input "65"
type input "52"
type input "65"
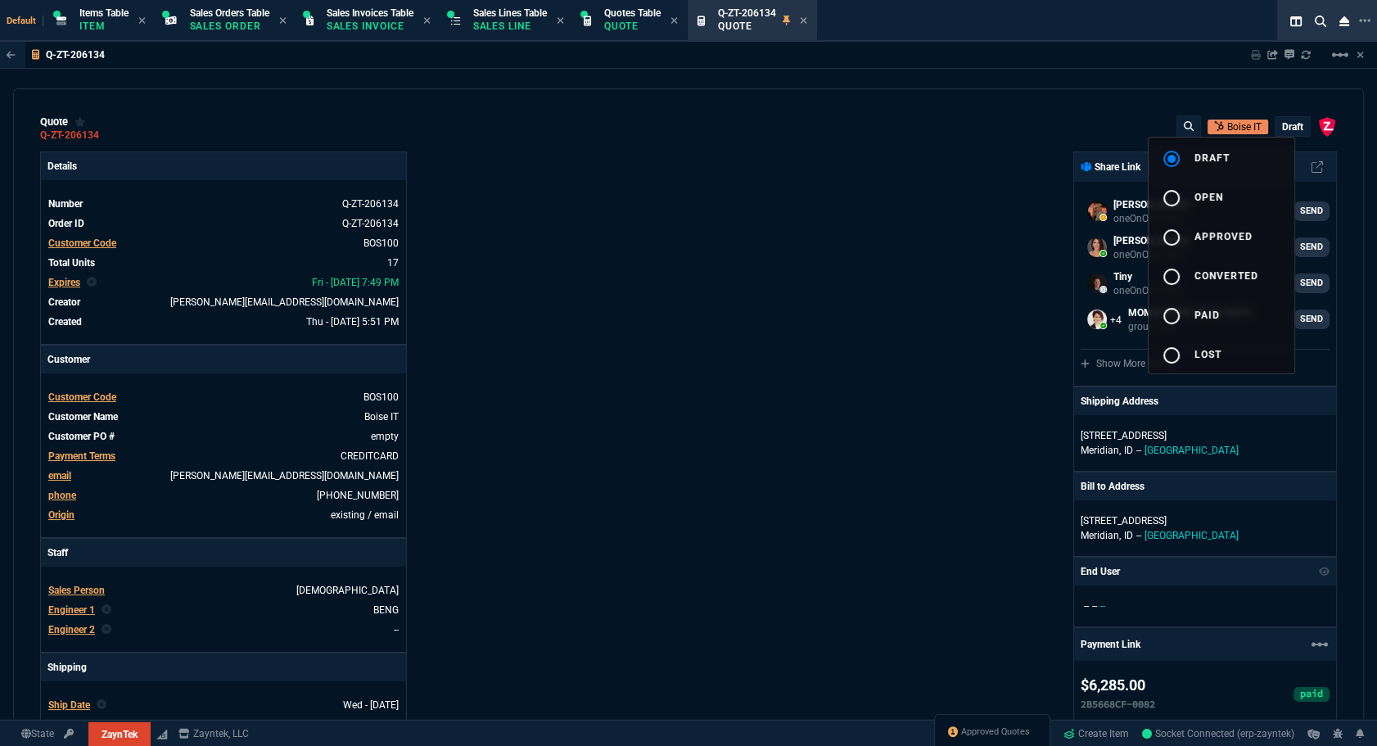
type input "0"
type input "50"
type input "29"
type input "84"
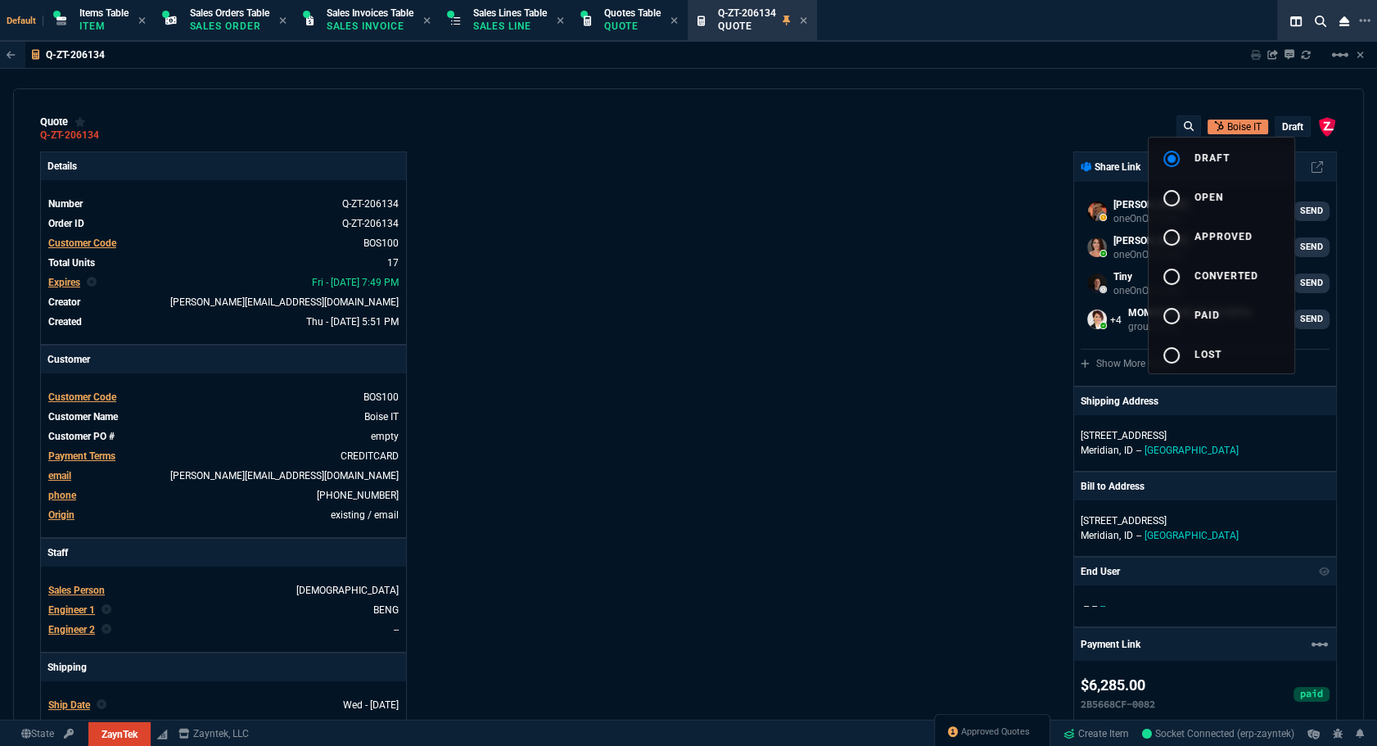
type input "34"
type input "71"
type input "78"
type input "81"
type input "53"
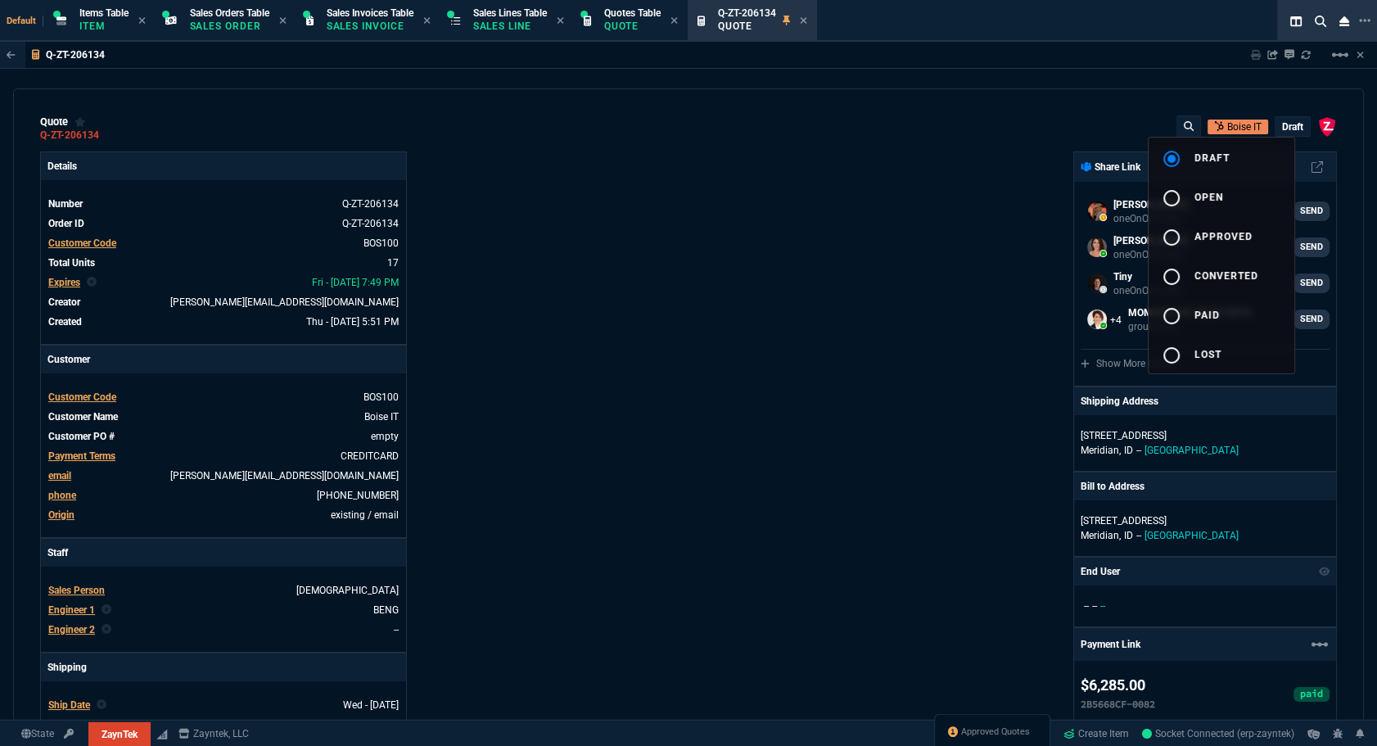
type input "22"
type input "76"
click at [589, 309] on div at bounding box center [688, 373] width 1377 height 746
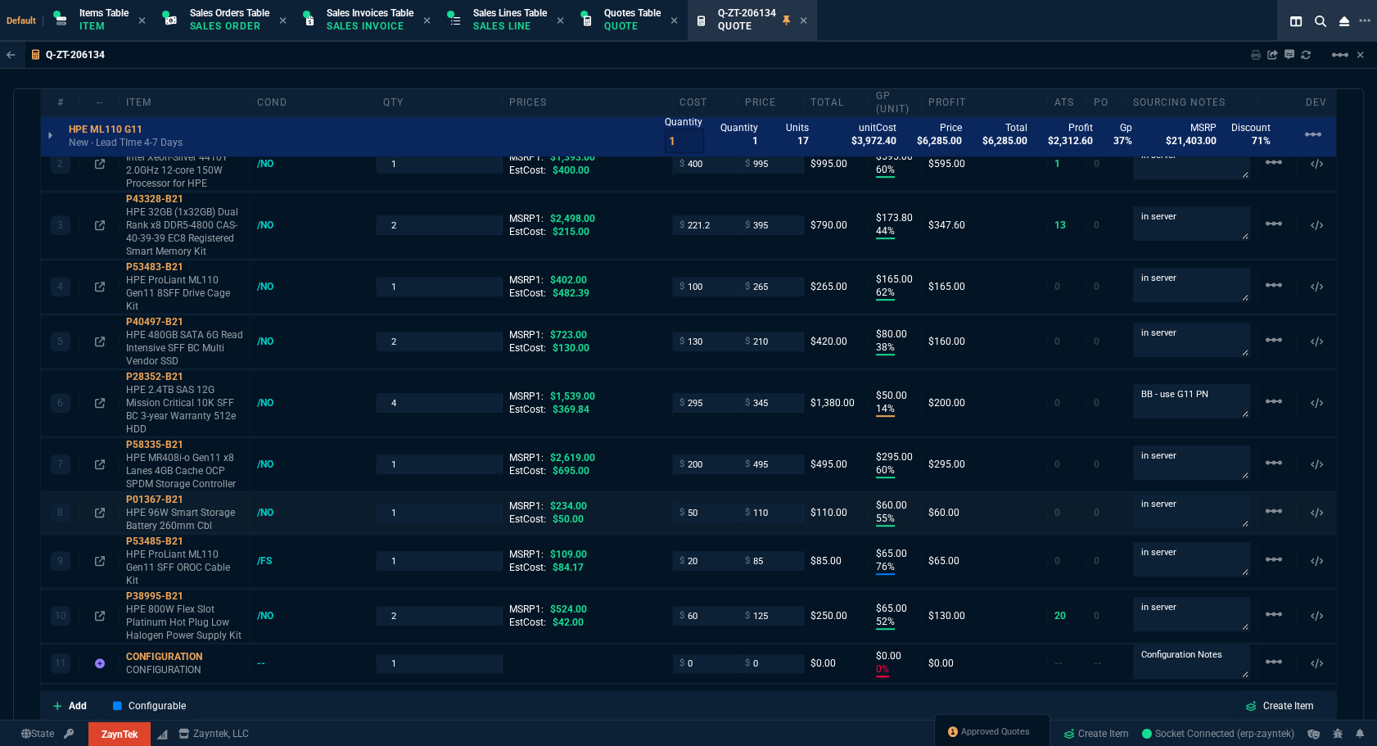
scroll to position [1414, 0]
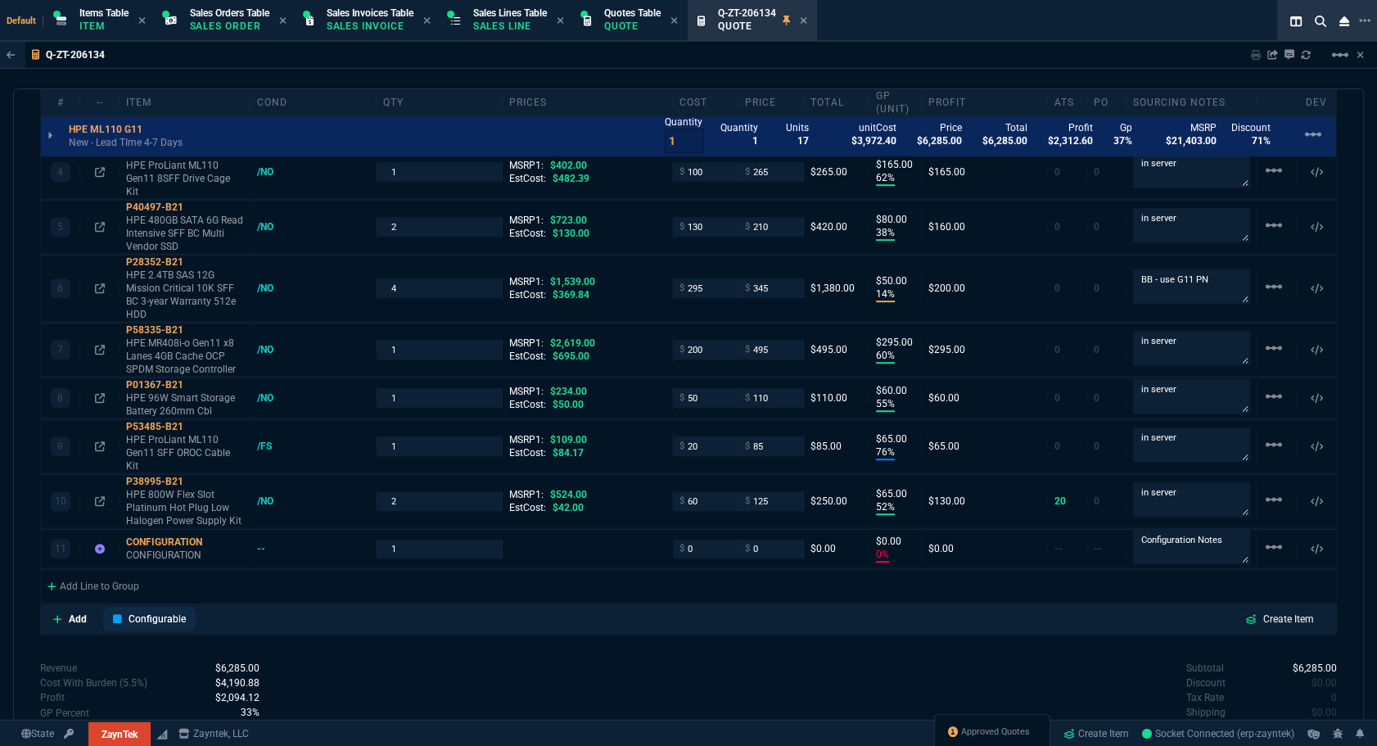
click at [160, 611] on p "Configurable" at bounding box center [157, 618] width 57 height 15
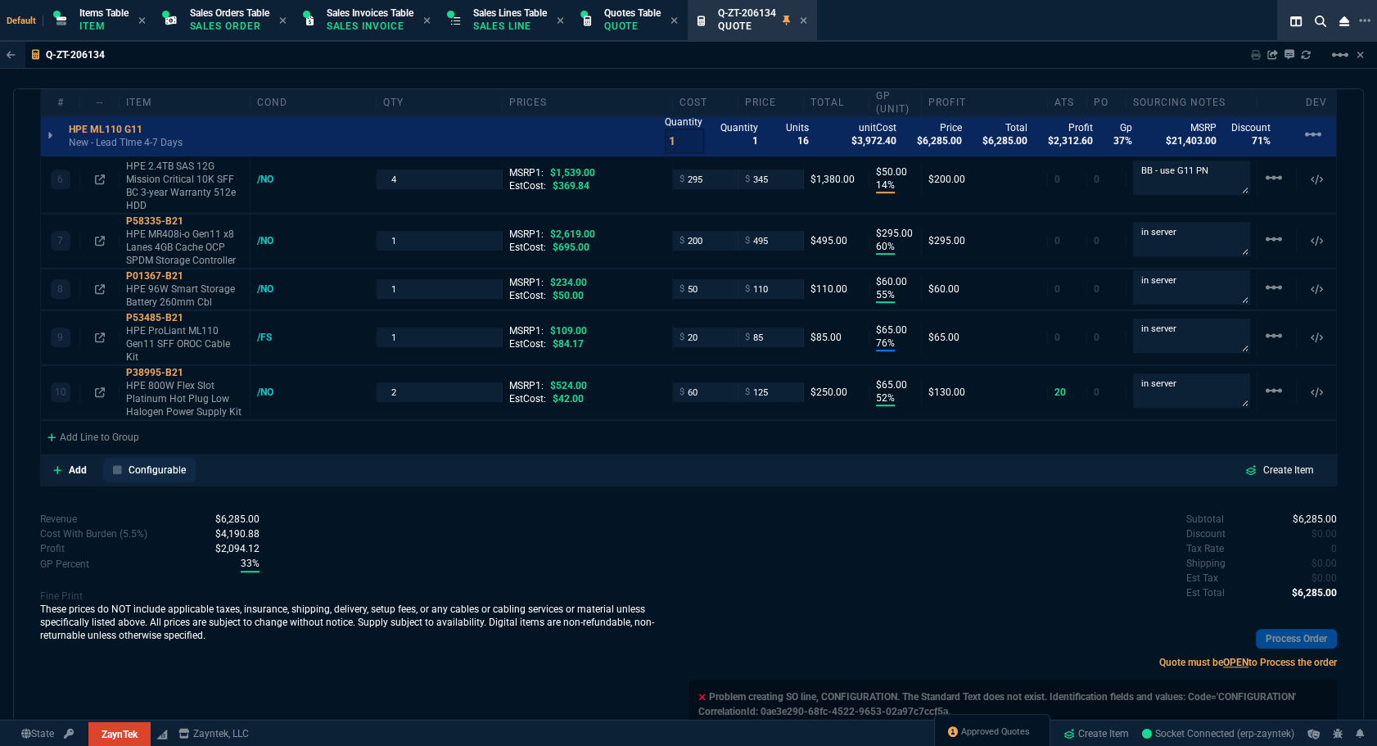
click at [156, 462] on p "Configurable" at bounding box center [157, 469] width 57 height 15
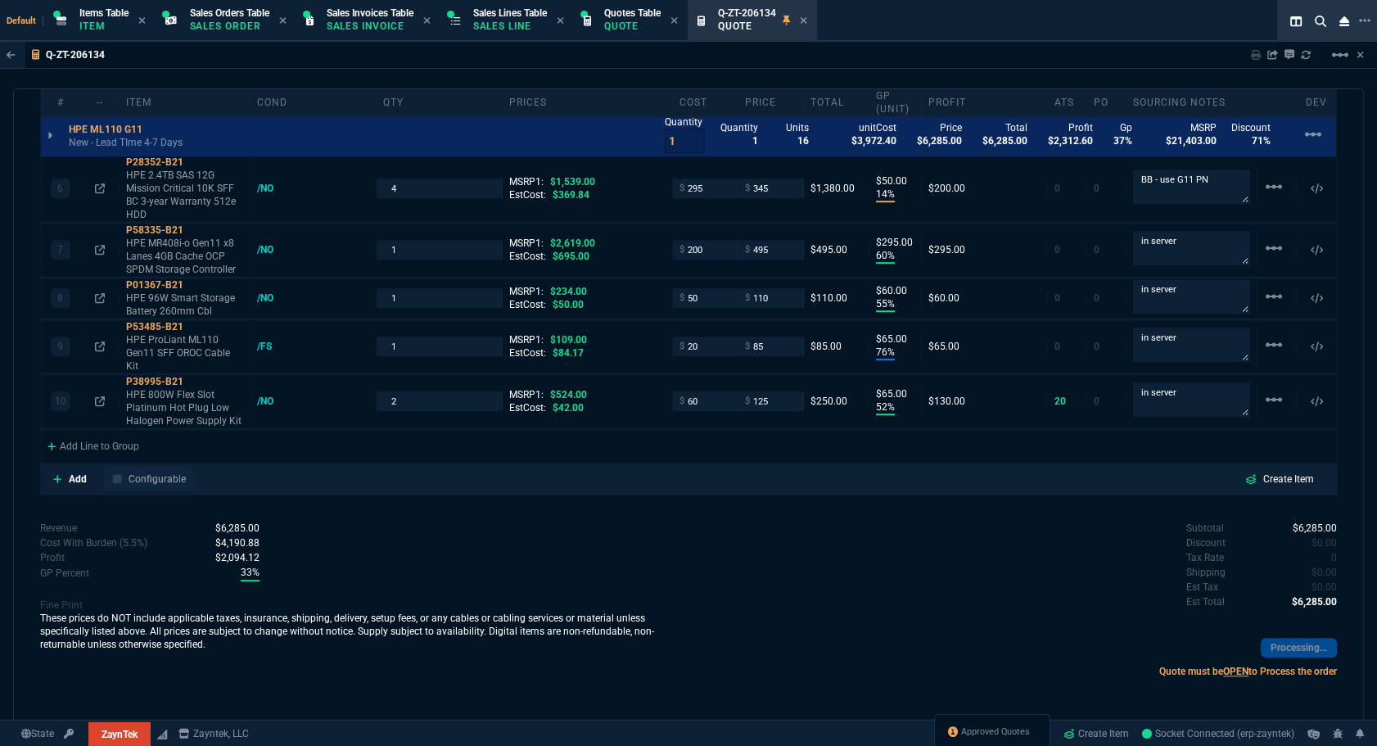
scroll to position [1386, 0]
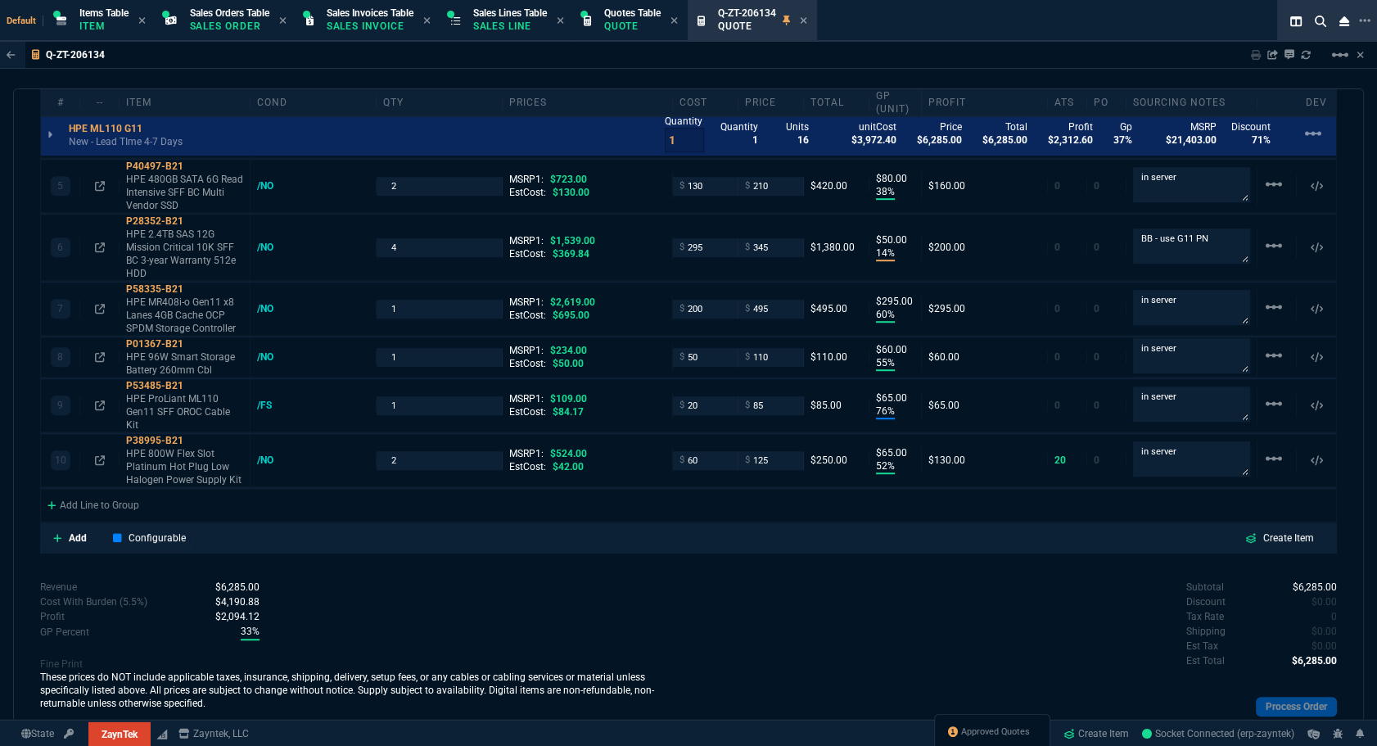
type input "0"
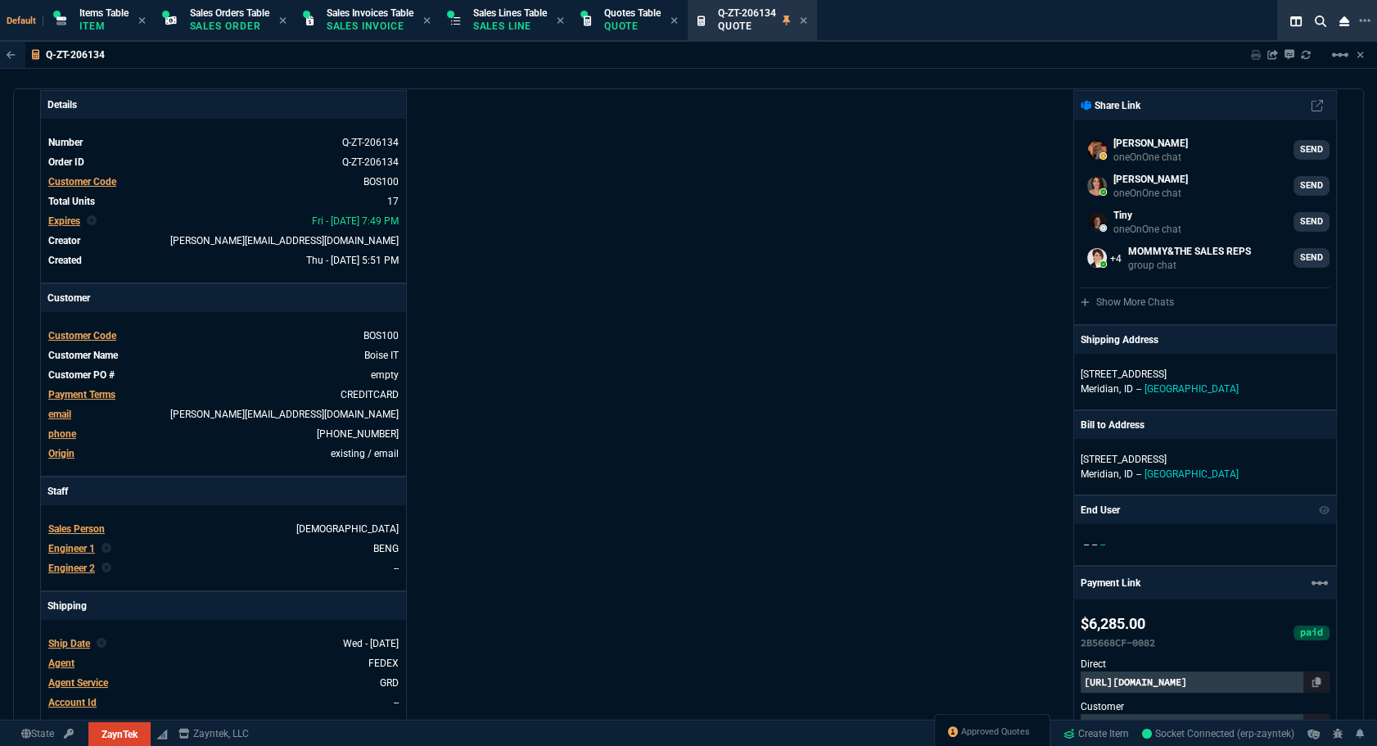
scroll to position [0, 0]
